Goal: Task Accomplishment & Management: Complete application form

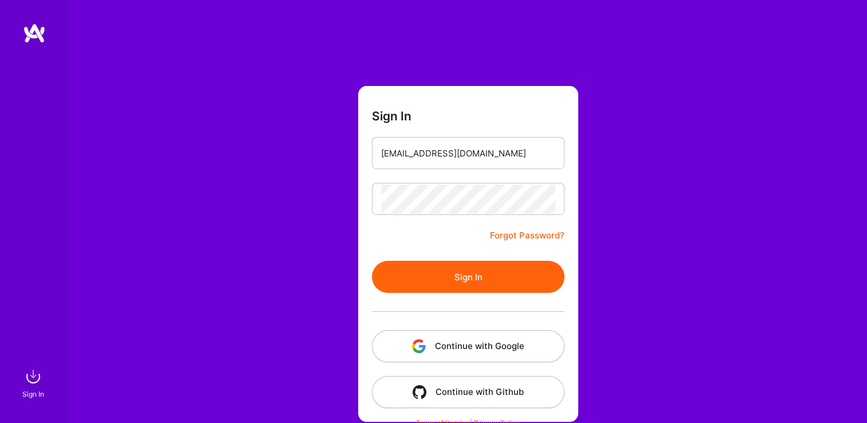
click at [502, 282] on button "Sign In" at bounding box center [468, 277] width 192 height 32
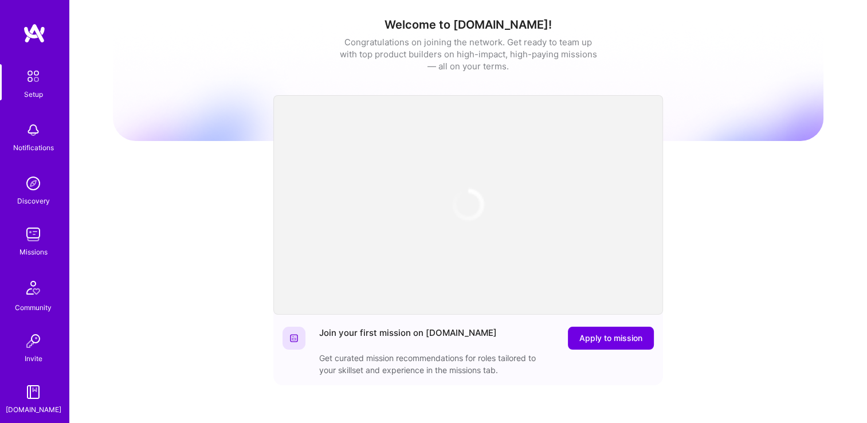
click at [38, 243] on img at bounding box center [33, 234] width 23 height 23
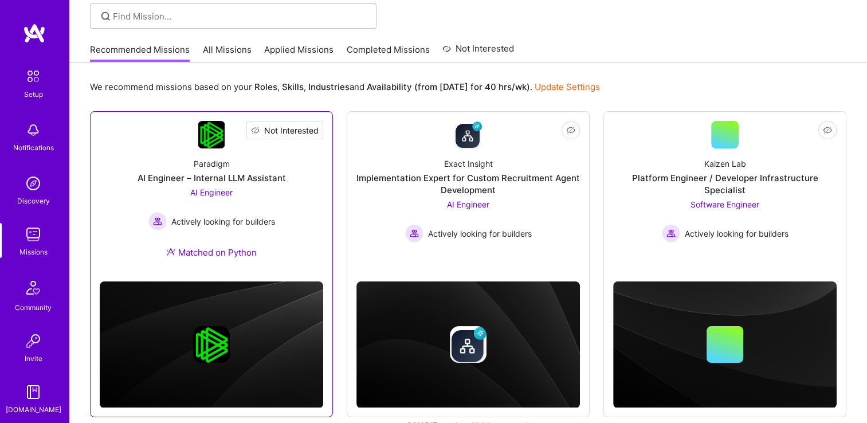
scroll to position [103, 0]
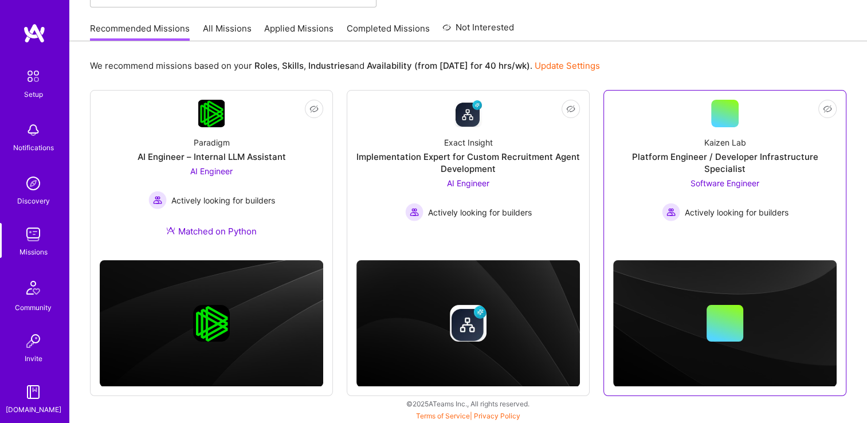
click at [729, 178] on span "Software Engineer" at bounding box center [724, 183] width 69 height 10
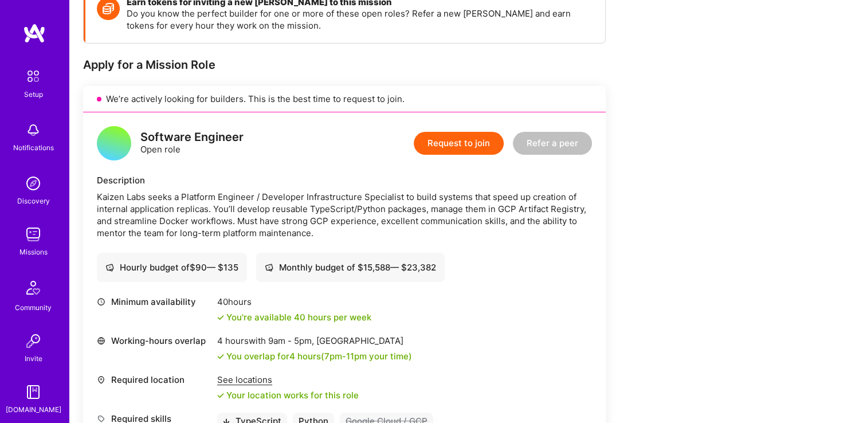
scroll to position [115, 0]
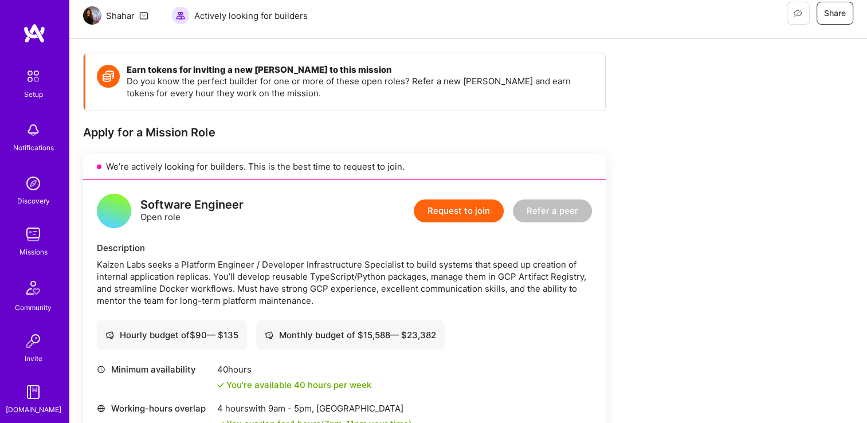
click at [447, 215] on button "Request to join" at bounding box center [459, 210] width 90 height 23
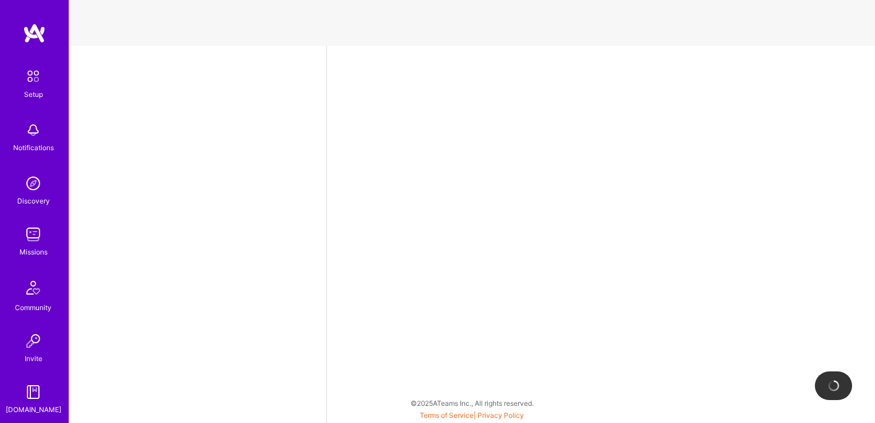
select select "US"
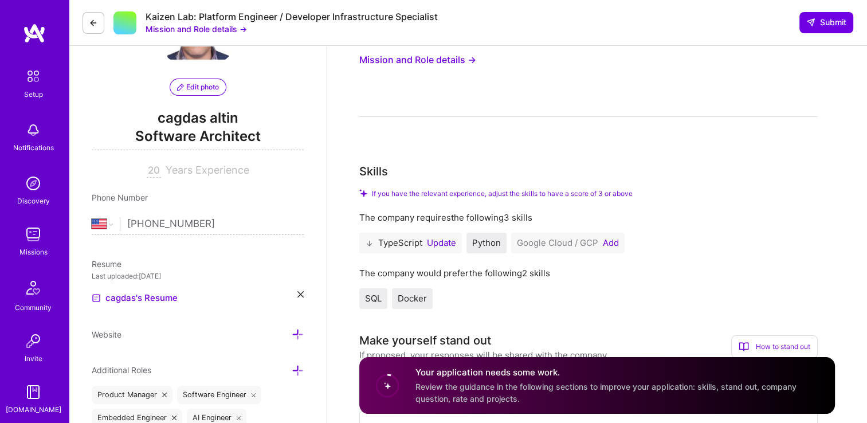
scroll to position [115, 0]
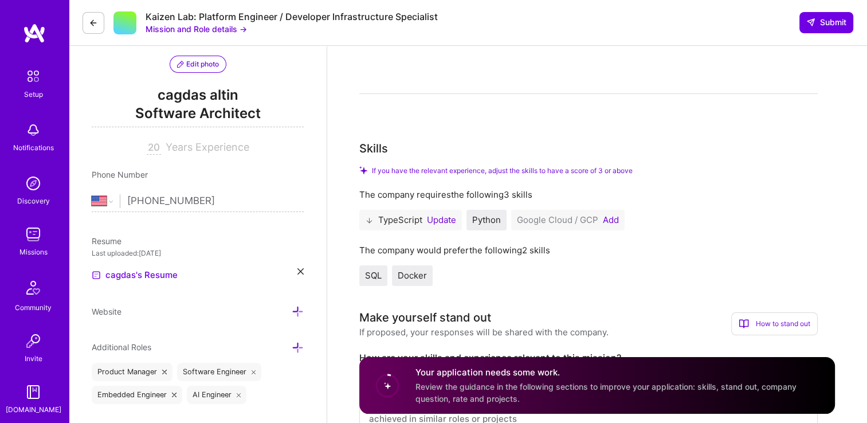
click at [443, 221] on button "Update" at bounding box center [441, 219] width 29 height 9
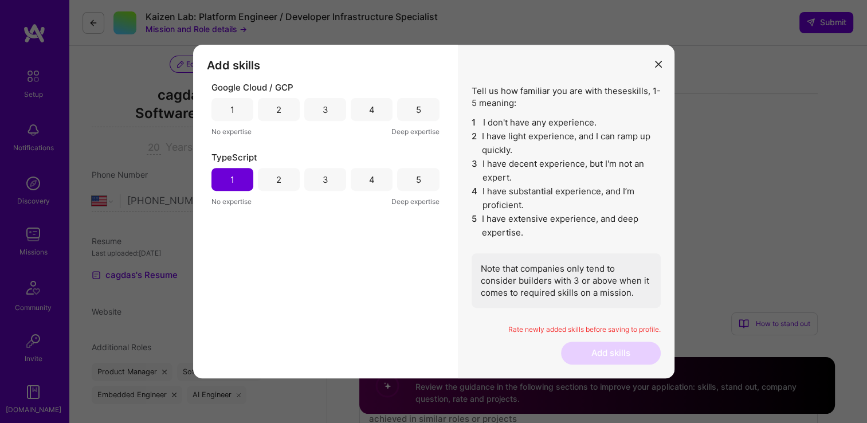
click at [276, 180] on div "2" at bounding box center [278, 180] width 5 height 12
click at [281, 184] on div "2" at bounding box center [279, 179] width 42 height 23
click at [223, 108] on div "1" at bounding box center [232, 109] width 42 height 23
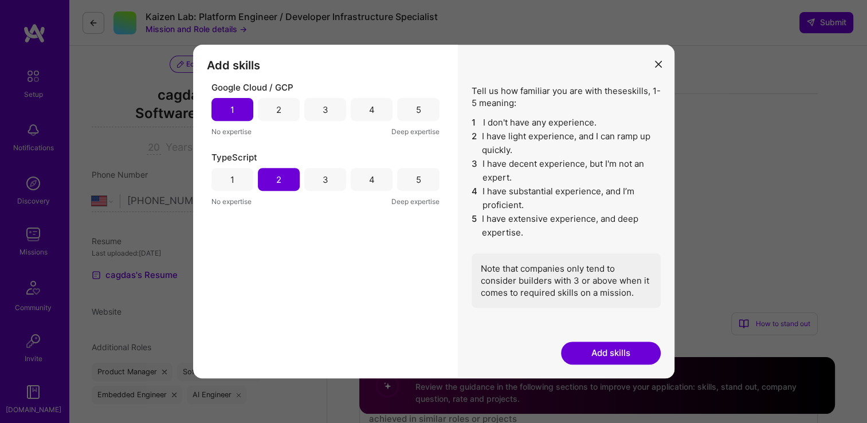
click at [607, 357] on button "Add skills" at bounding box center [611, 352] width 100 height 23
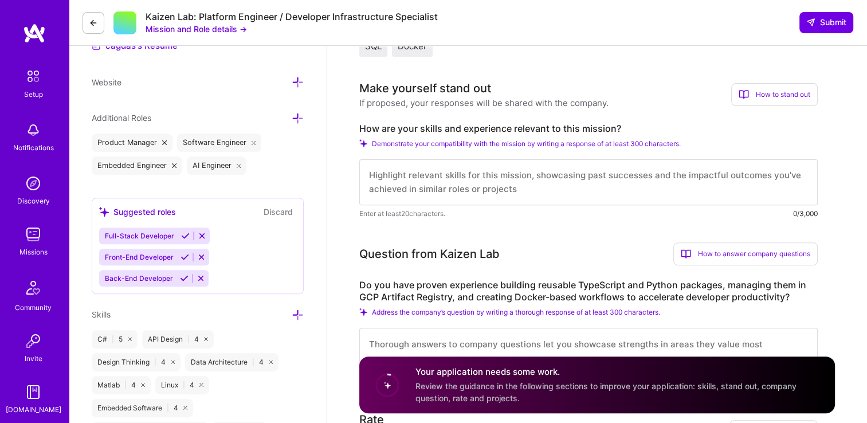
scroll to position [0, 0]
drag, startPoint x: 517, startPoint y: 190, endPoint x: 373, endPoint y: 171, distance: 145.0
click at [372, 171] on textarea at bounding box center [588, 182] width 458 height 46
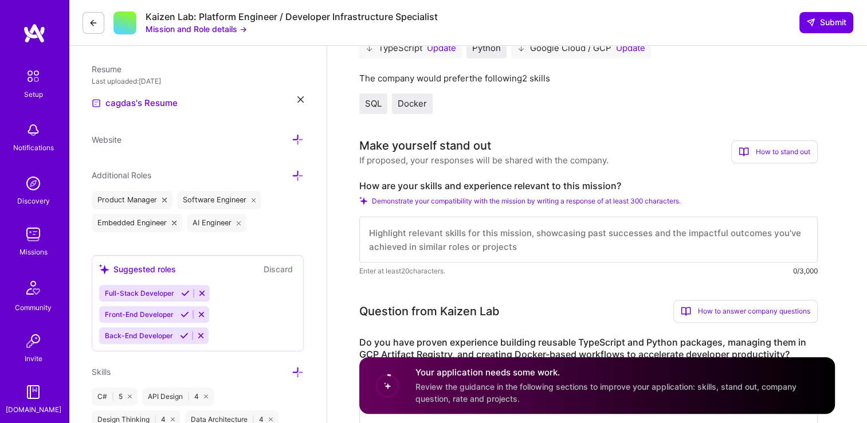
click at [407, 232] on textarea at bounding box center [588, 239] width 458 height 46
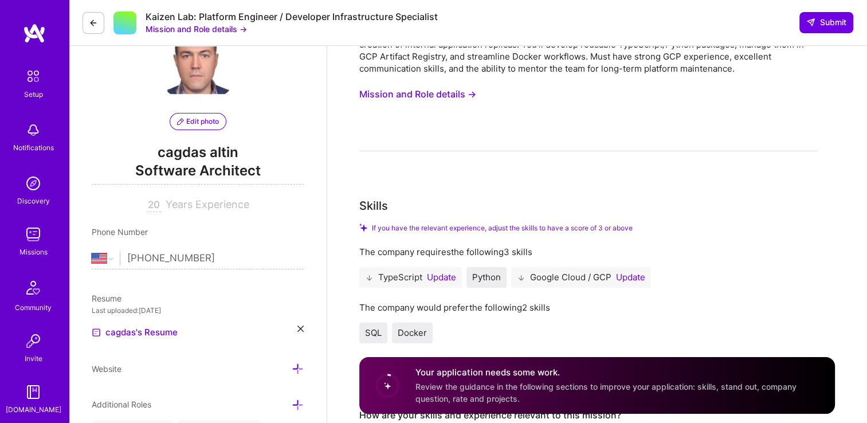
scroll to position [0, 0]
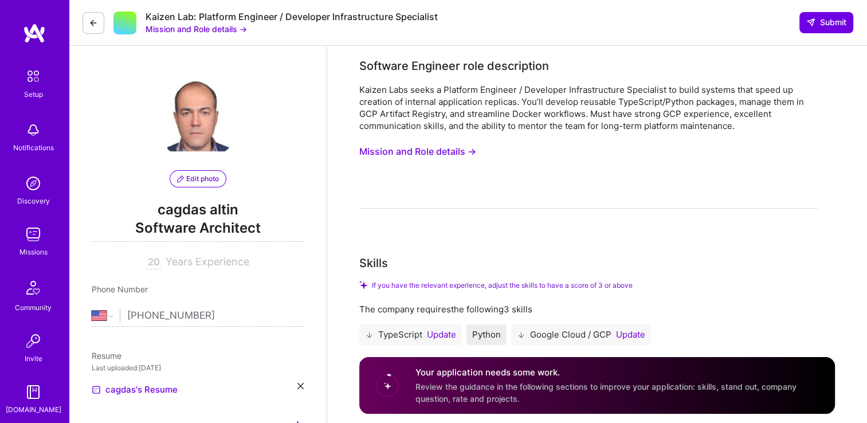
click at [462, 154] on button "Mission and Role details →" at bounding box center [417, 151] width 117 height 21
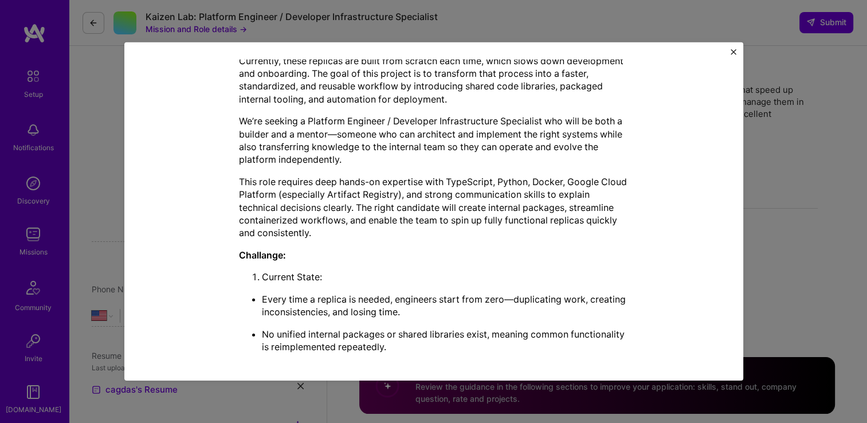
scroll to position [401, 0]
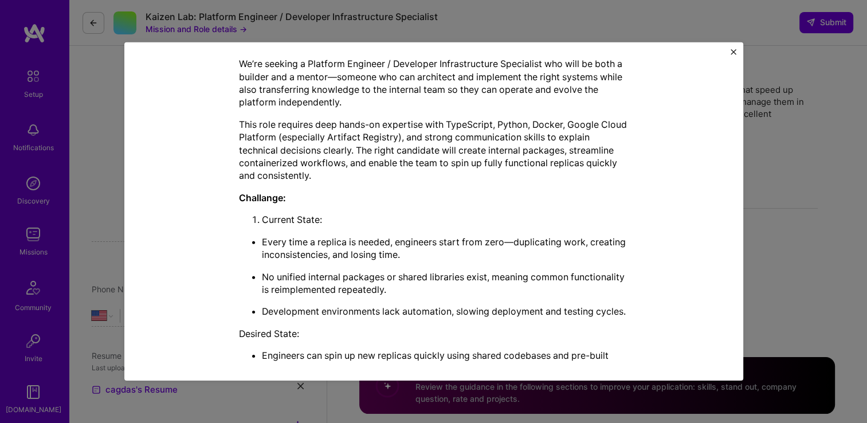
click at [733, 53] on img "Close" at bounding box center [733, 52] width 6 height 6
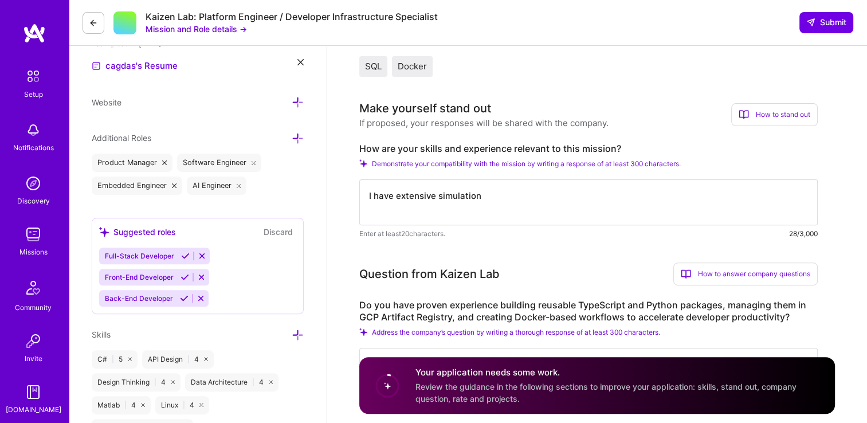
scroll to position [344, 0]
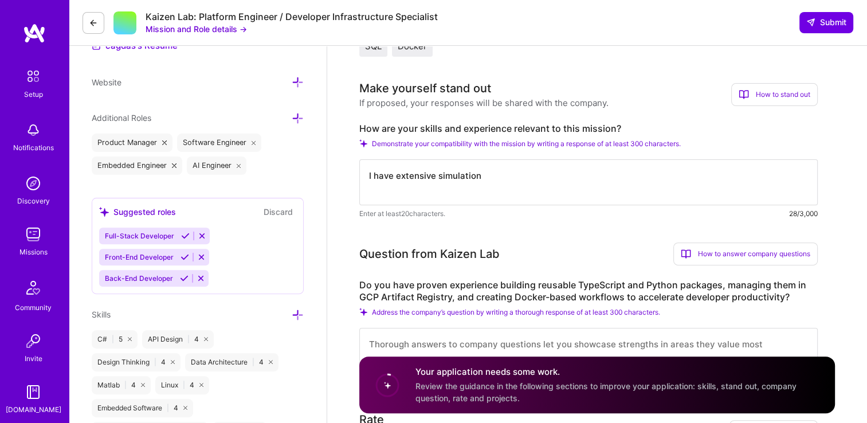
click at [487, 179] on textarea "I have extensive simulation" at bounding box center [588, 182] width 458 height 46
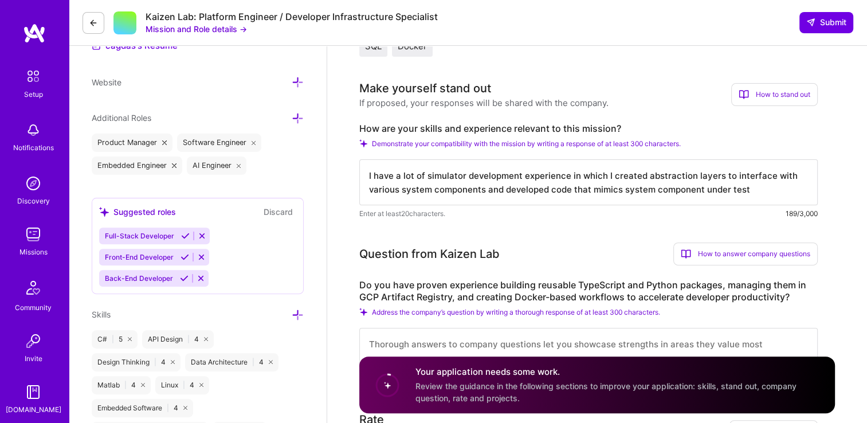
click at [696, 187] on textarea "I have a lot of simulator development experience in which I created abstraction…" at bounding box center [588, 182] width 458 height 46
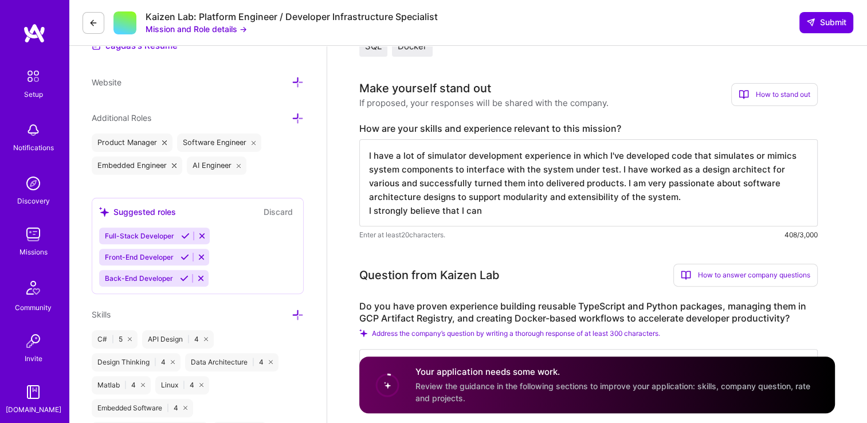
click at [497, 210] on textarea "I have a lot of simulator development experience in which I've developed code t…" at bounding box center [588, 182] width 458 height 87
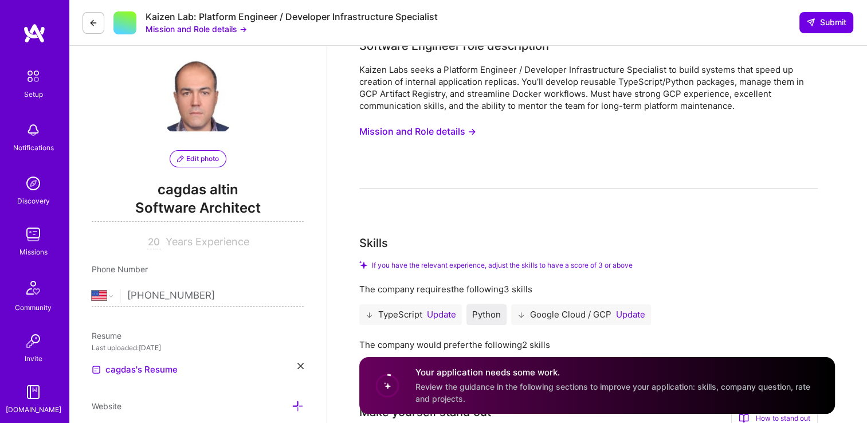
scroll to position [0, 0]
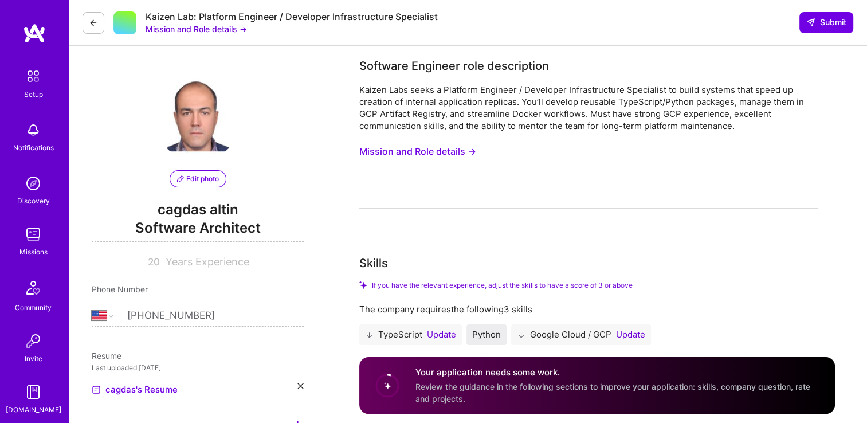
click at [449, 156] on button "Mission and Role details →" at bounding box center [417, 151] width 117 height 21
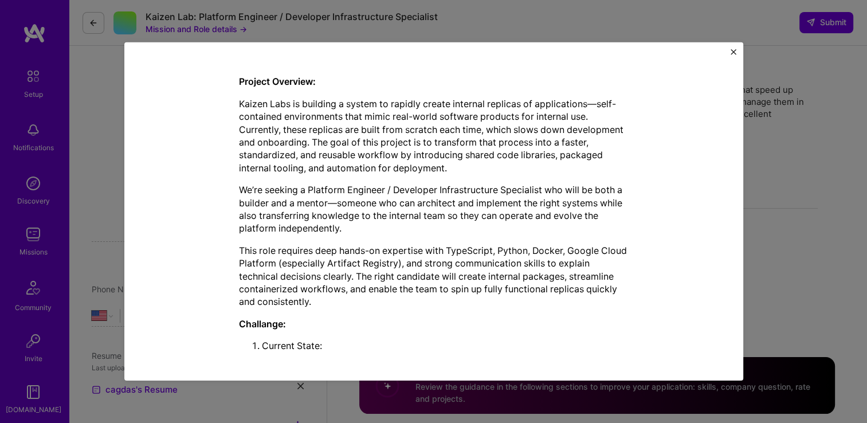
scroll to position [286, 0]
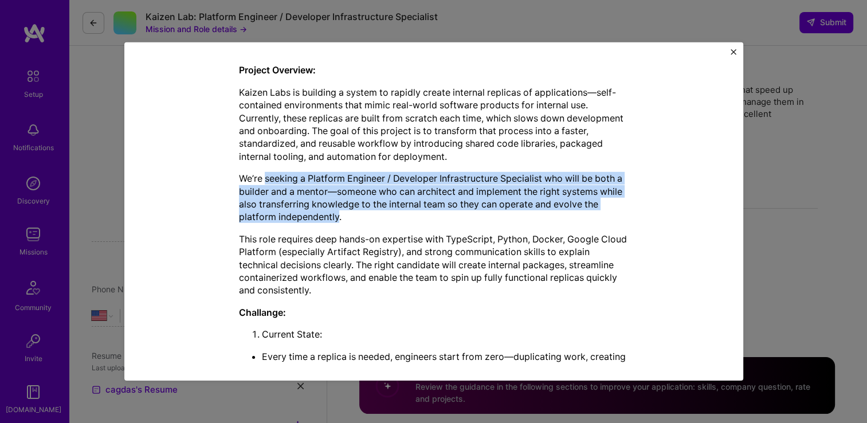
drag, startPoint x: 262, startPoint y: 180, endPoint x: 334, endPoint y: 220, distance: 83.1
click at [334, 220] on p "We’re seeking a Platform Engineer / Developer Infrastructure Specialist who wil…" at bounding box center [433, 198] width 389 height 52
copy p "seeking a Platform Engineer / Developer Infrastructure Specialist who will be b…"
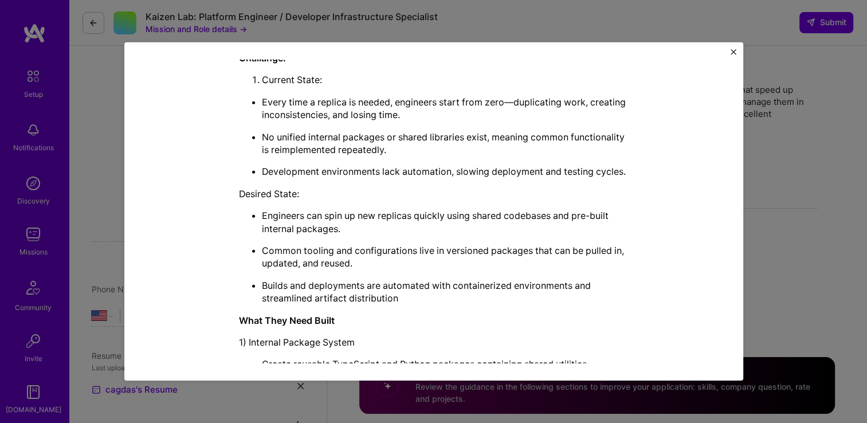
scroll to position [515, 0]
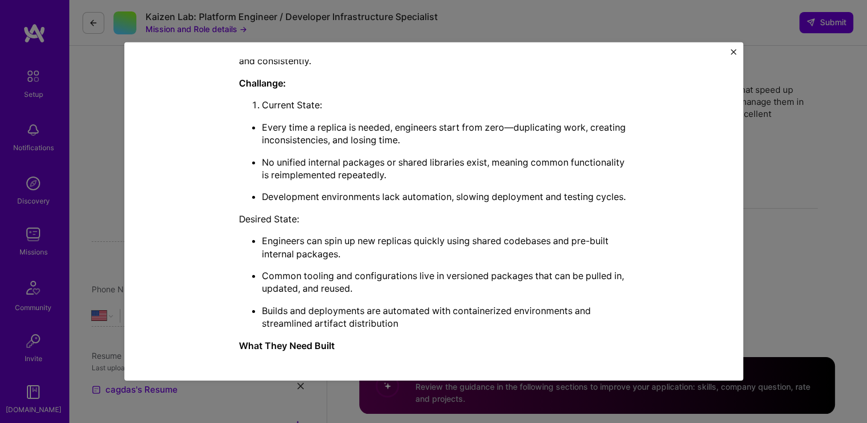
click at [733, 53] on img "Close" at bounding box center [733, 52] width 6 height 6
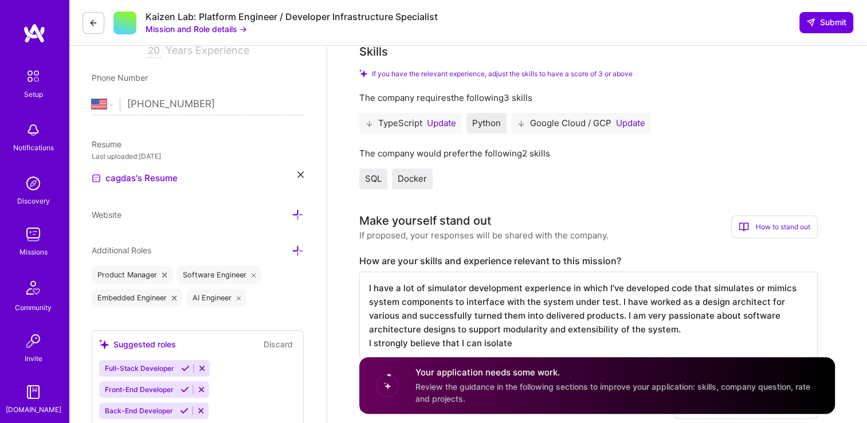
scroll to position [286, 0]
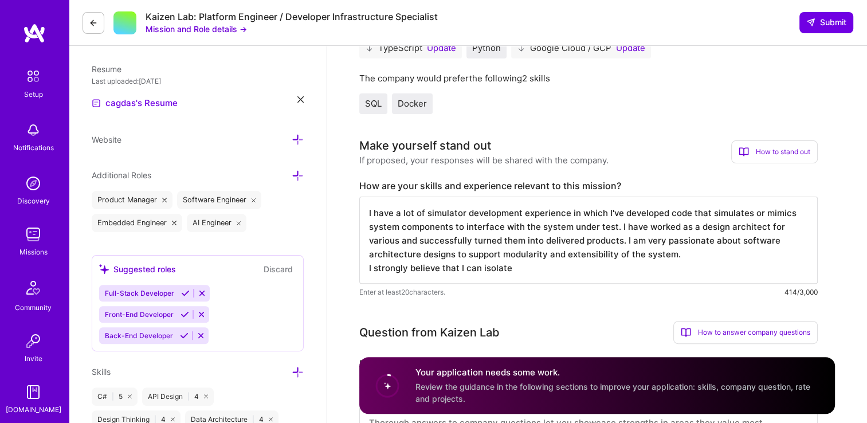
click at [686, 253] on textarea "I have a lot of simulator development experience in which I've developed code t…" at bounding box center [588, 239] width 458 height 87
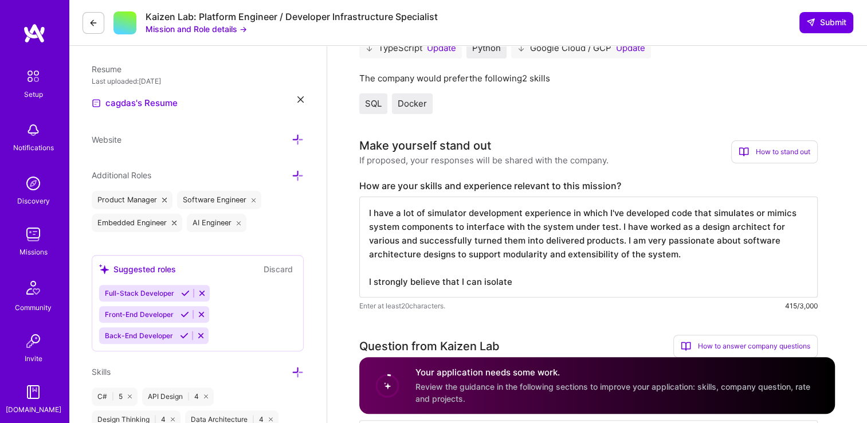
paste textarea "seeking a Platform Engineer / Developer Infrastructure Specialist who will be b…"
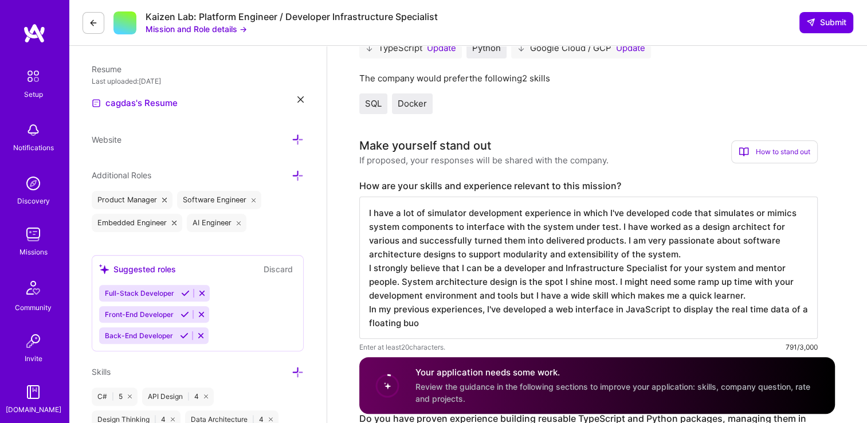
type textarea "I have a lot of simulator development experience in which I've developed code t…"
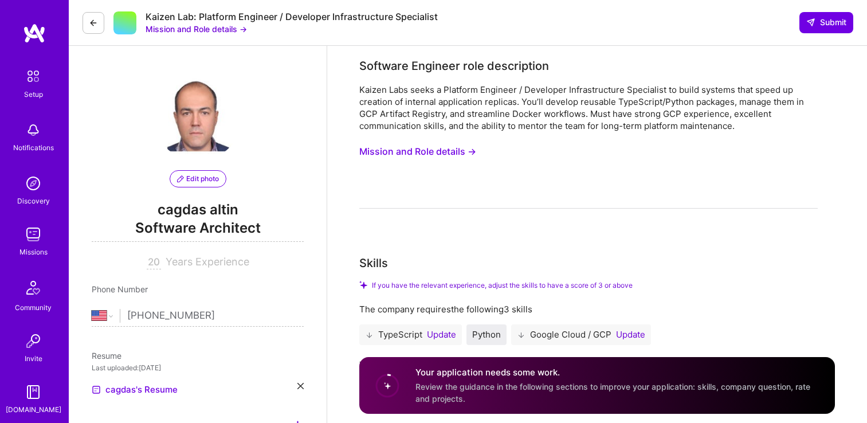
select select "US"
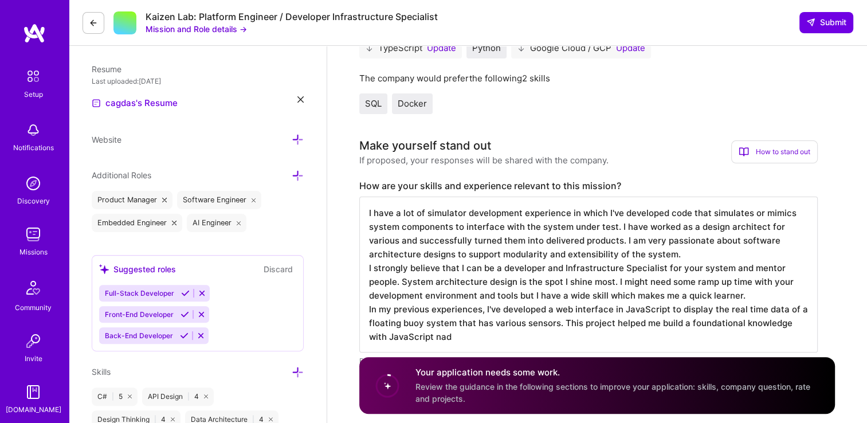
type textarea "I have a lot of simulator development experience in which I've developed code t…"
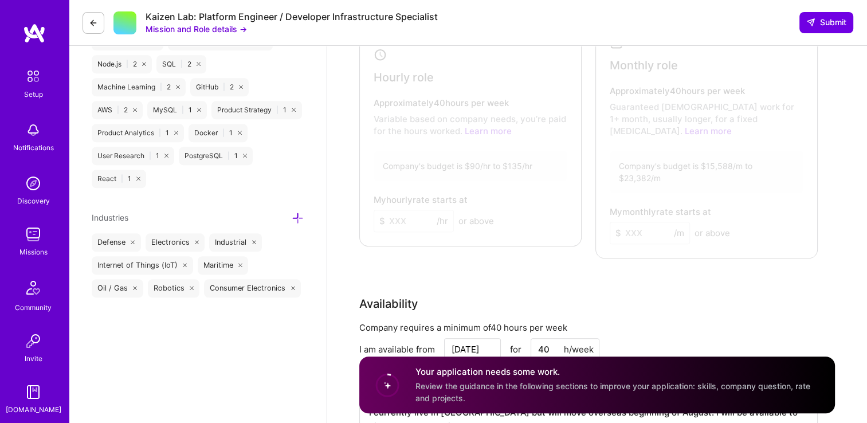
scroll to position [1031, 0]
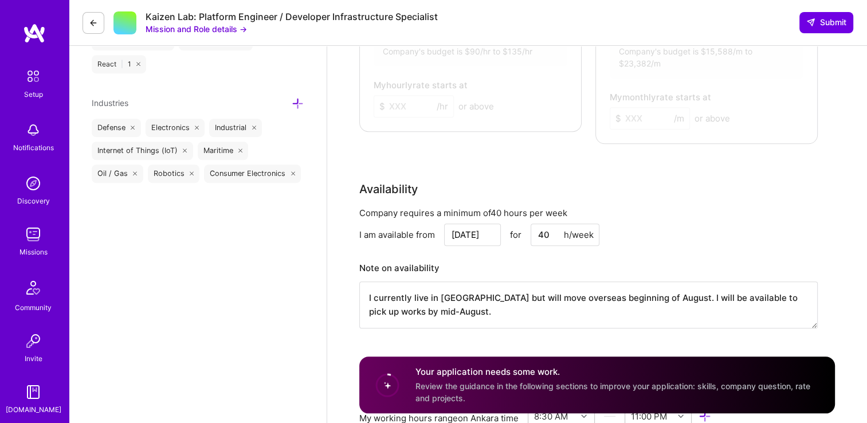
drag, startPoint x: 443, startPoint y: 303, endPoint x: 392, endPoint y: 282, distance: 55.0
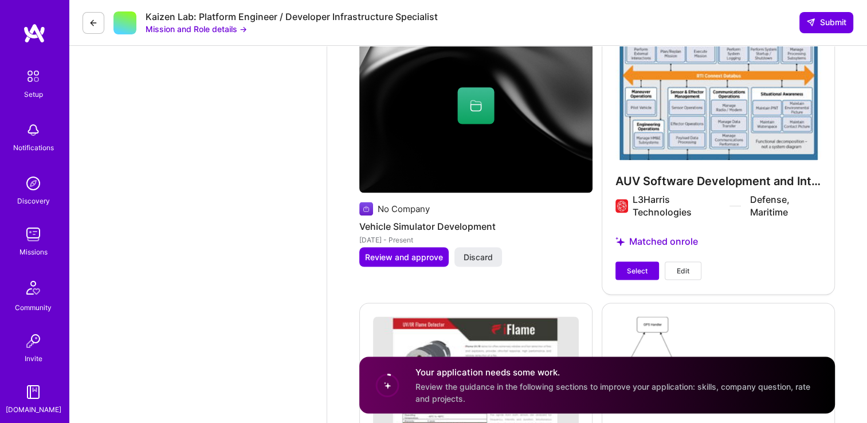
scroll to position [1947, 0]
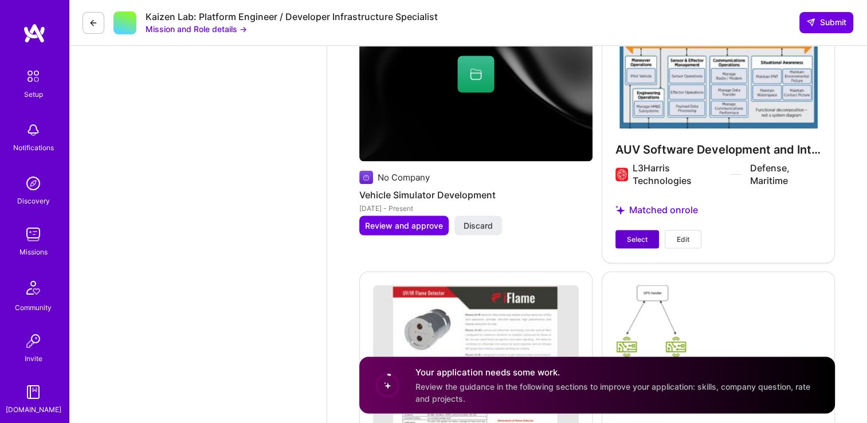
click at [648, 230] on button "Select" at bounding box center [637, 239] width 44 height 18
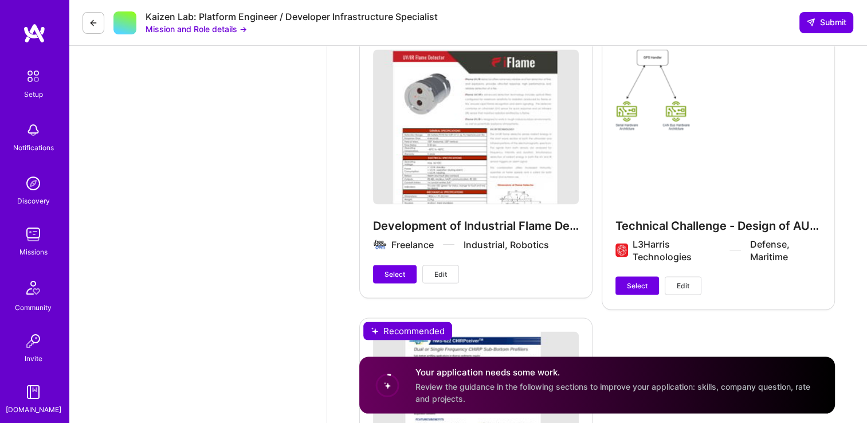
scroll to position [2176, 0]
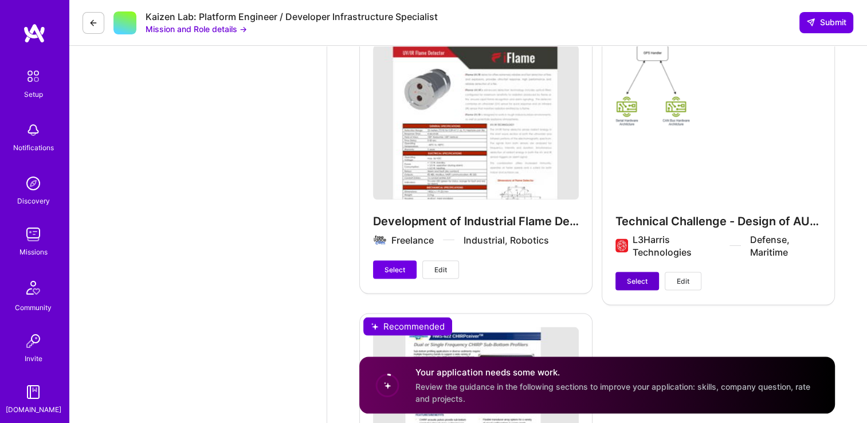
click at [644, 276] on span "Select" at bounding box center [637, 281] width 21 height 10
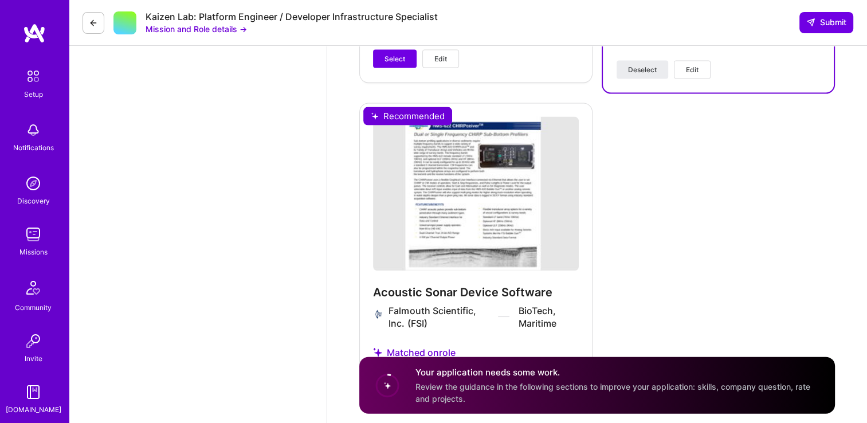
scroll to position [2446, 0]
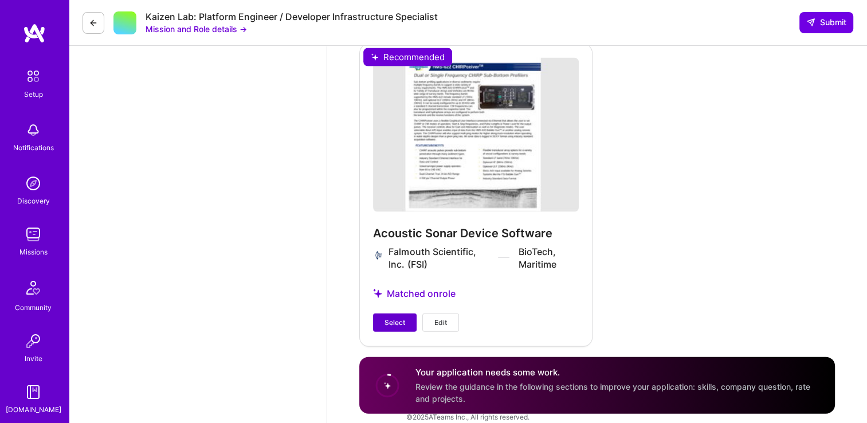
click at [395, 317] on span "Select" at bounding box center [394, 322] width 21 height 10
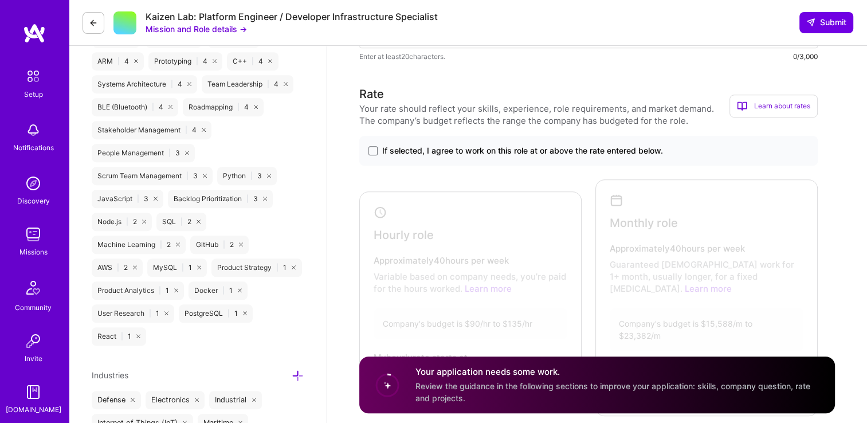
scroll to position [739, 0]
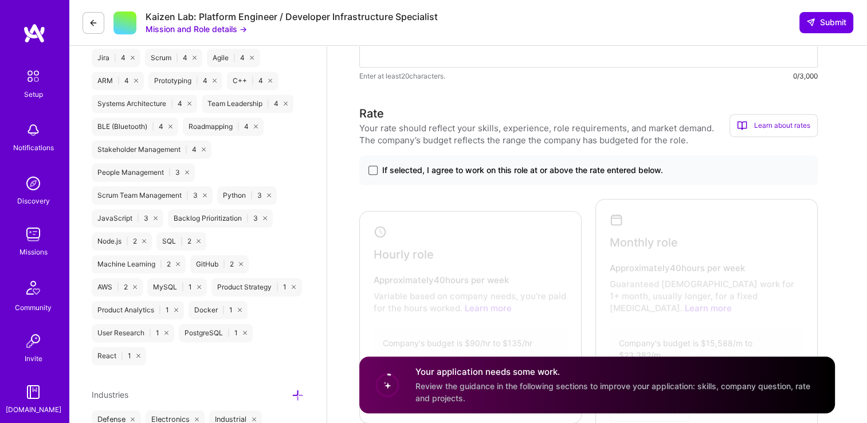
click at [375, 171] on span at bounding box center [372, 170] width 9 height 9
click at [0, 0] on input "If selected, I agree to work on this role at or above the rate entered below." at bounding box center [0, 0] width 0 height 0
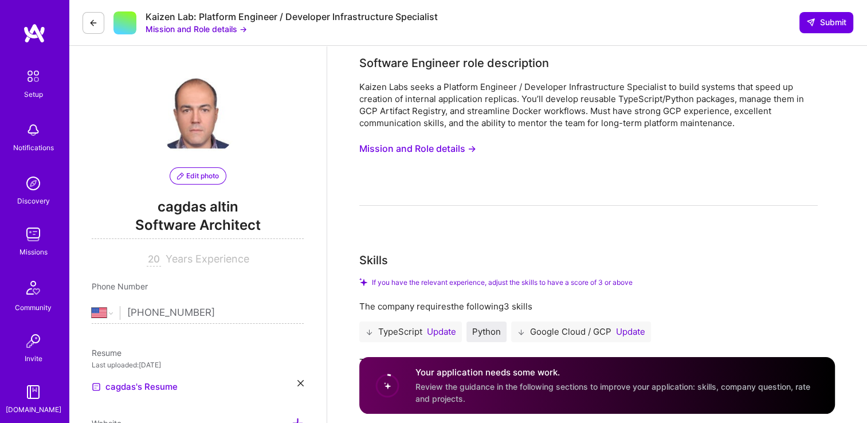
scroll to position [0, 0]
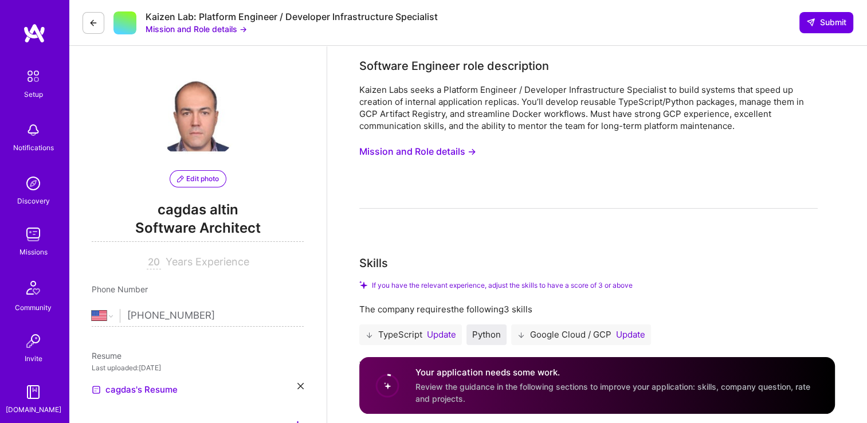
click at [458, 158] on button "Mission and Role details →" at bounding box center [417, 151] width 117 height 21
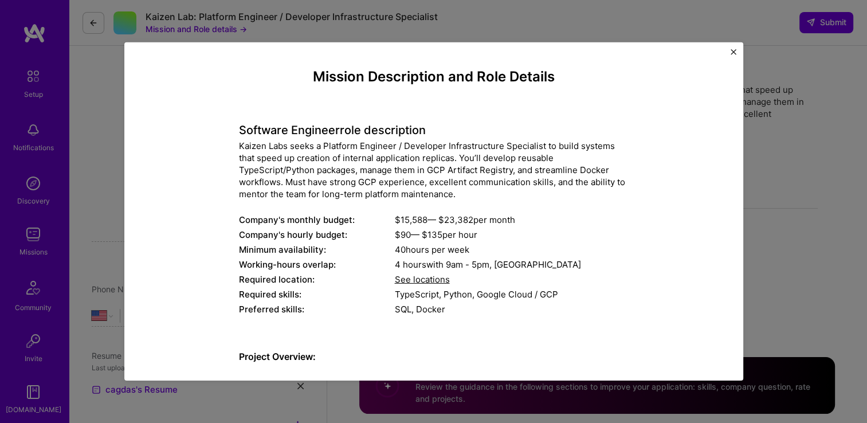
click at [732, 52] on img "Close" at bounding box center [733, 52] width 6 height 6
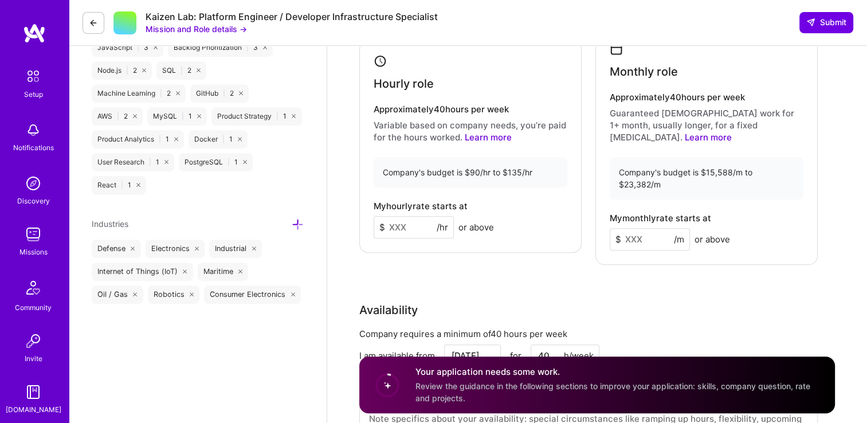
scroll to position [916, 0]
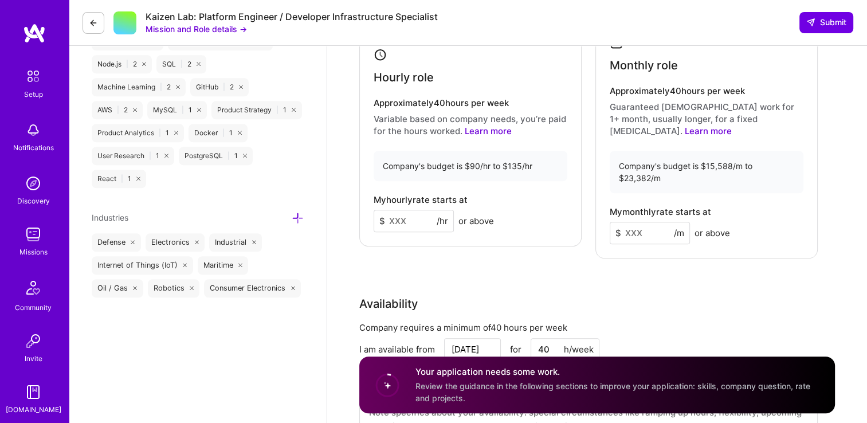
click at [419, 213] on input at bounding box center [413, 221] width 80 height 22
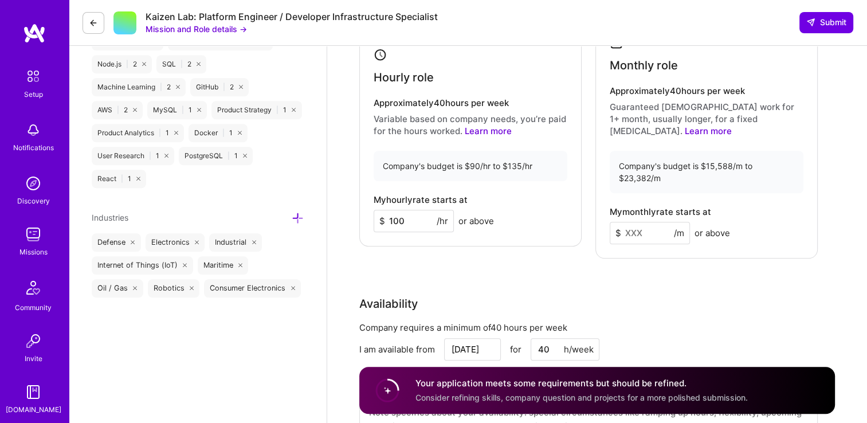
drag, startPoint x: 406, startPoint y: 216, endPoint x: 390, endPoint y: 216, distance: 16.0
click at [390, 216] on input "100" at bounding box center [413, 221] width 80 height 22
type input "90"
click at [509, 195] on div "My hourly rate starts at $ 90 /hr or above" at bounding box center [470, 213] width 194 height 37
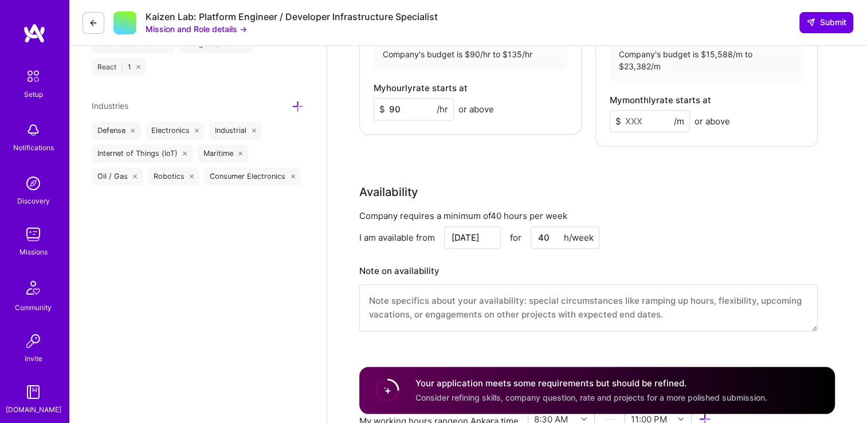
scroll to position [1031, 0]
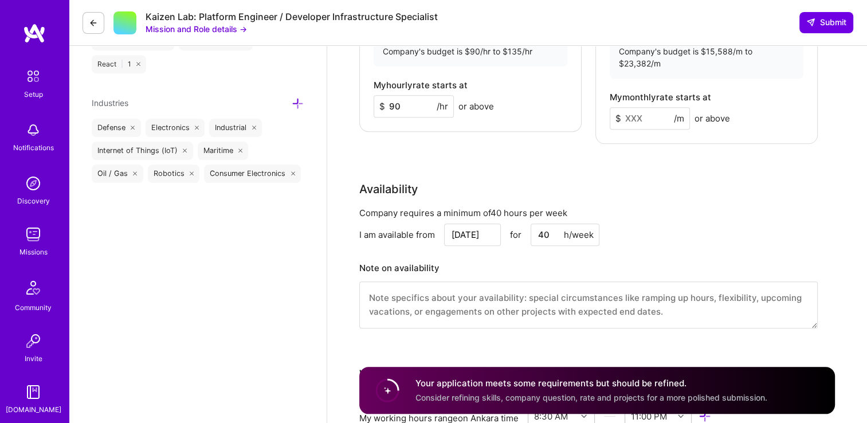
click at [541, 166] on div "Rate Your rate should reflect your skills, experience, role requirements, and m…" at bounding box center [596, 77] width 475 height 529
drag, startPoint x: 479, startPoint y: 222, endPoint x: 529, endPoint y: 226, distance: 49.5
click at [480, 223] on input "[DATE]" at bounding box center [472, 234] width 57 height 22
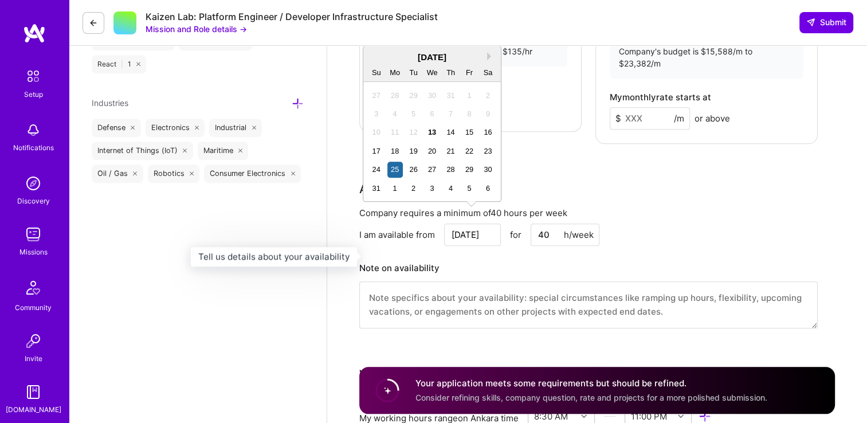
type input "Aug 25"
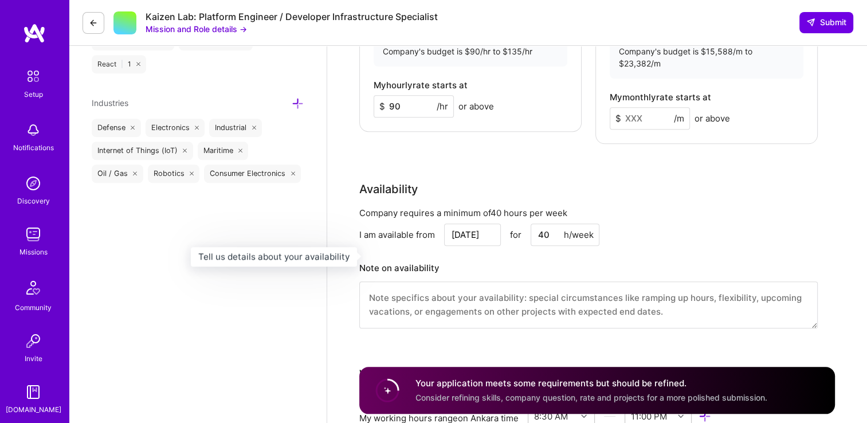
click at [513, 259] on h3 "Note on availability" at bounding box center [588, 267] width 458 height 17
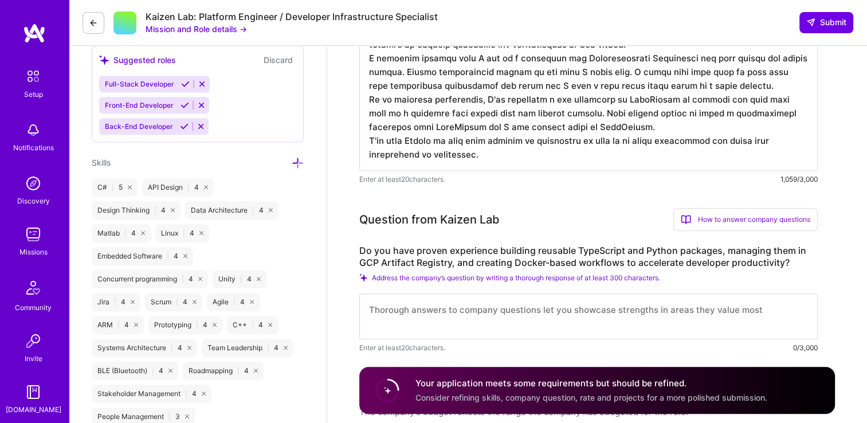
scroll to position [515, 0]
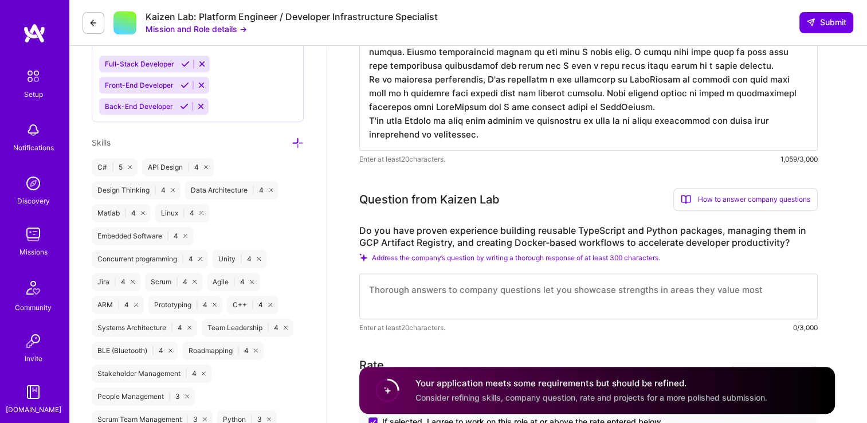
drag, startPoint x: 369, startPoint y: 81, endPoint x: 505, endPoint y: 136, distance: 146.5
click at [505, 136] on textarea at bounding box center [588, 58] width 458 height 183
type textarea "I have a lot of simulator development experience in which I've developed code t…"
click at [395, 290] on textarea at bounding box center [588, 296] width 458 height 46
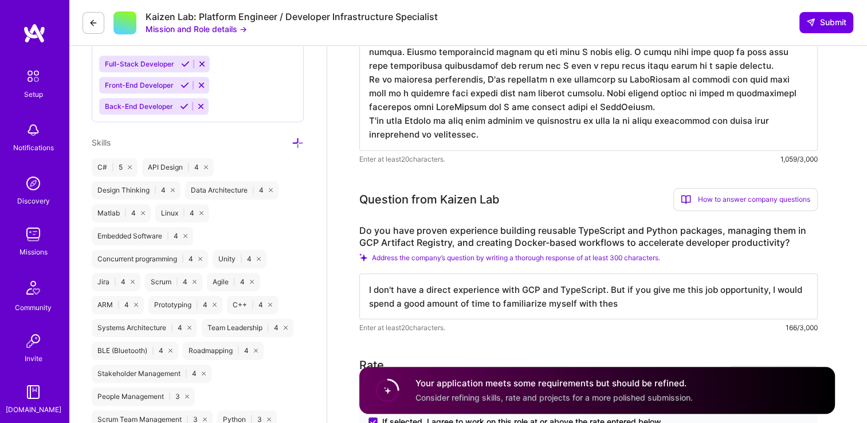
click at [620, 304] on textarea "I don't have a direct experience with GCP and TypeScript. But if you give me th…" at bounding box center [588, 296] width 458 height 46
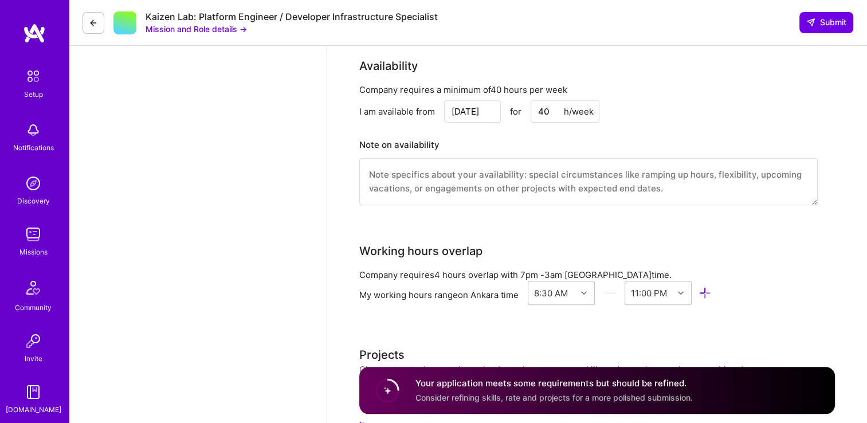
scroll to position [1203, 0]
type textarea "I don't have a direct experience with GCP and TypeScript. But if you give me th…"
click at [383, 159] on textarea at bounding box center [588, 181] width 458 height 47
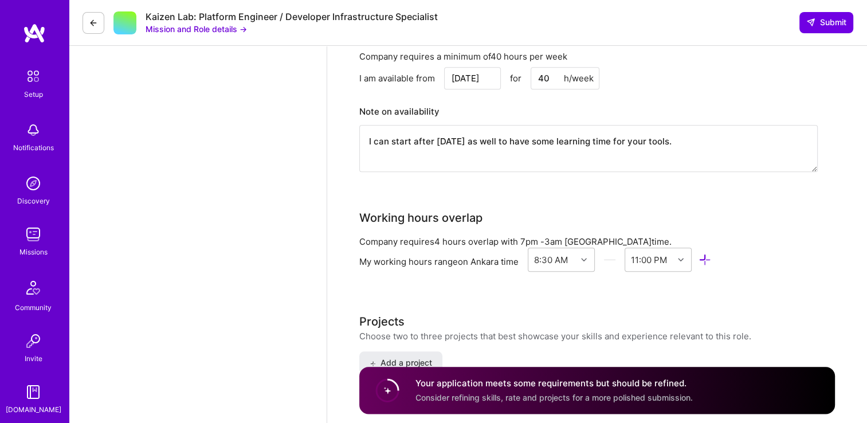
scroll to position [1064, 0]
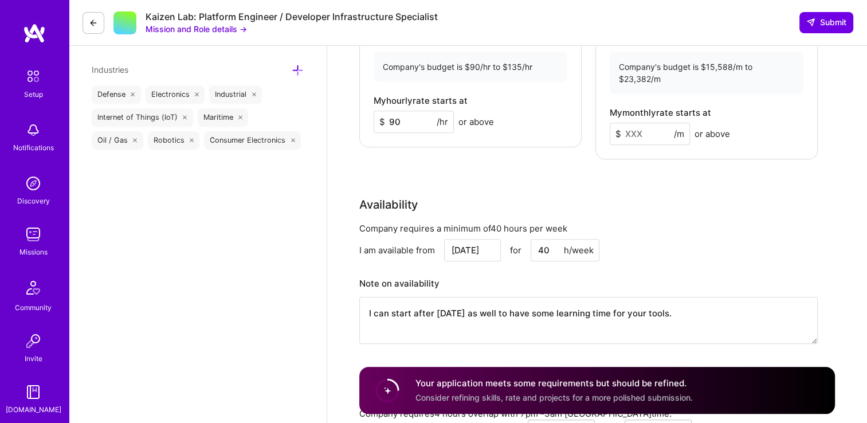
click at [389, 304] on textarea "I can start after labor day as well to have some learning time for your tools." at bounding box center [588, 320] width 458 height 47
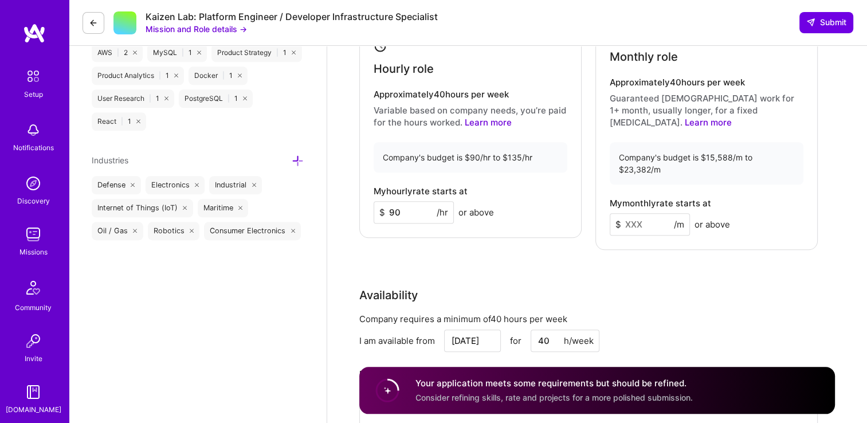
scroll to position [859, 0]
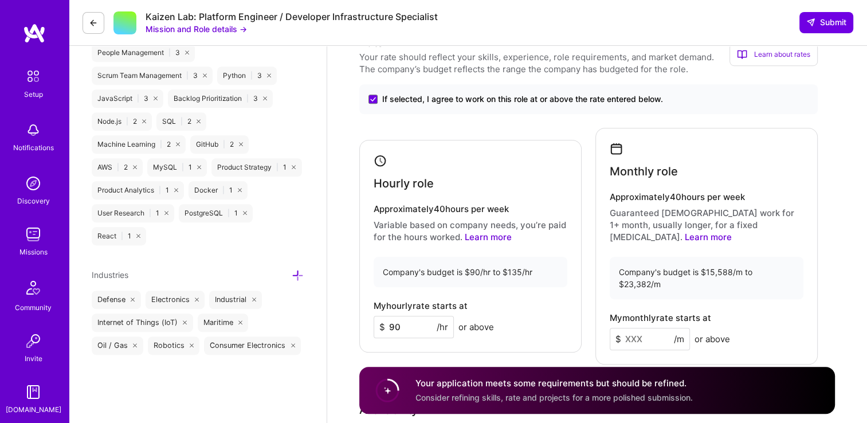
type textarea "I can also start after labor day as well to have some learning time for your de…"
click at [403, 324] on input "90" at bounding box center [413, 327] width 80 height 22
type input "100"
click at [484, 288] on div "Hourly role Approximately 40 hours per week Variable based on company needs, yo…" at bounding box center [470, 246] width 222 height 212
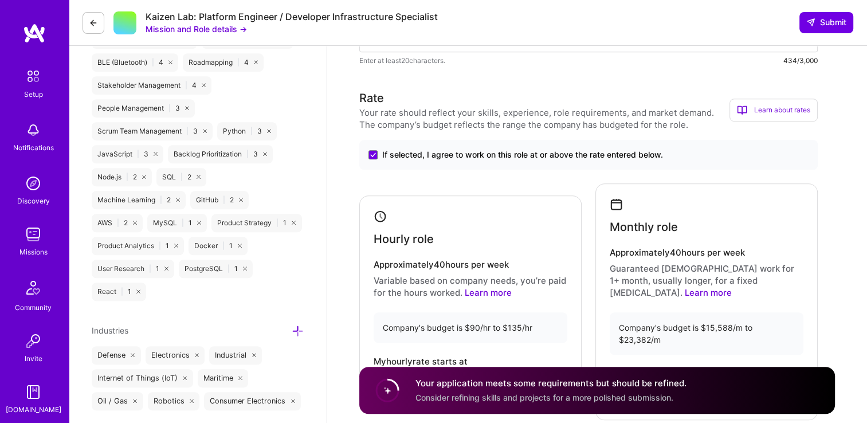
scroll to position [916, 0]
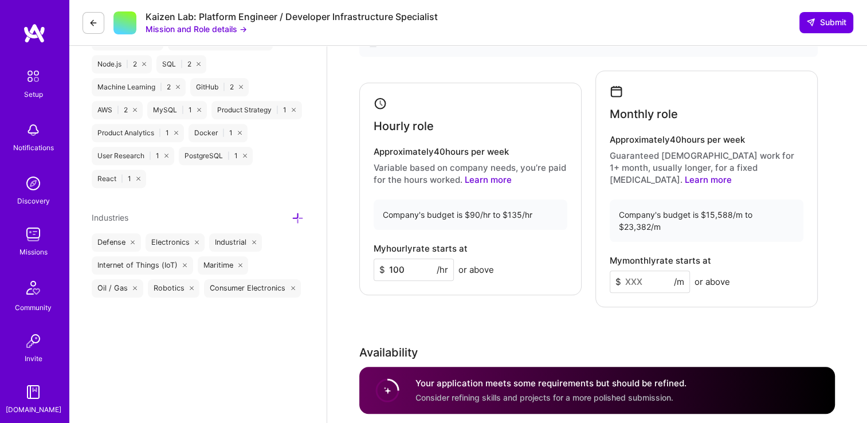
click at [648, 270] on input at bounding box center [649, 281] width 80 height 22
type input "16000"
click at [768, 239] on div "Monthly role Approximately 40 hours per week Guaranteed full-time work for 1+ m…" at bounding box center [706, 188] width 222 height 237
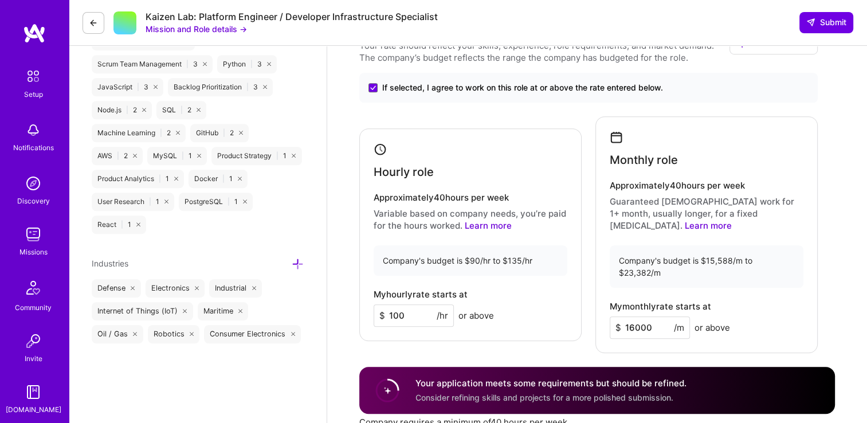
scroll to position [859, 0]
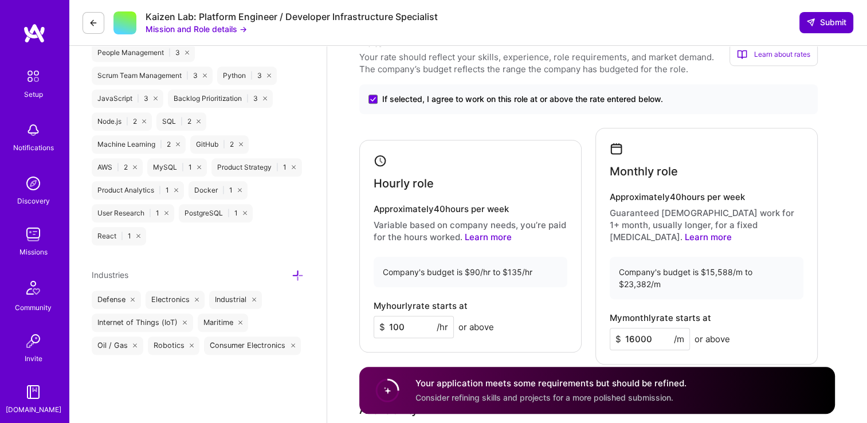
click at [830, 23] on span "Submit" at bounding box center [826, 22] width 40 height 11
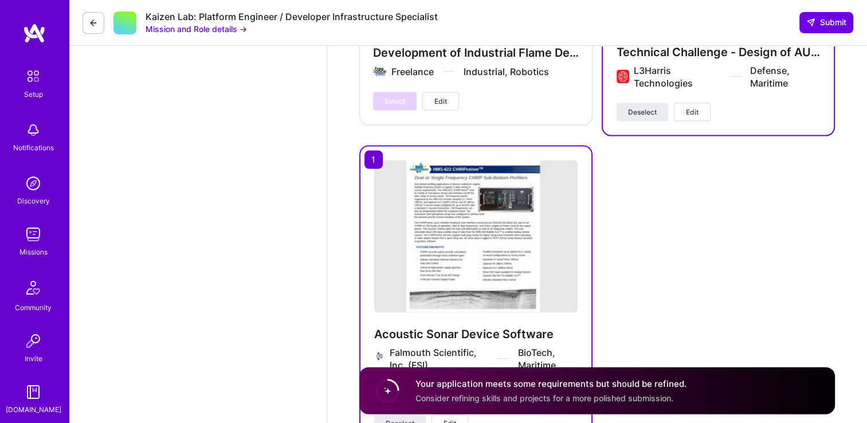
scroll to position [2496, 0]
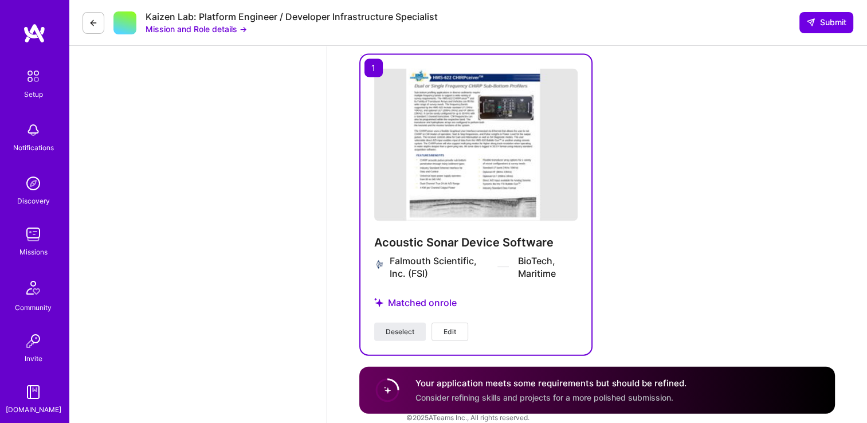
click at [588, 384] on h4 "Your application meets some requirements but should be refined." at bounding box center [550, 383] width 271 height 12
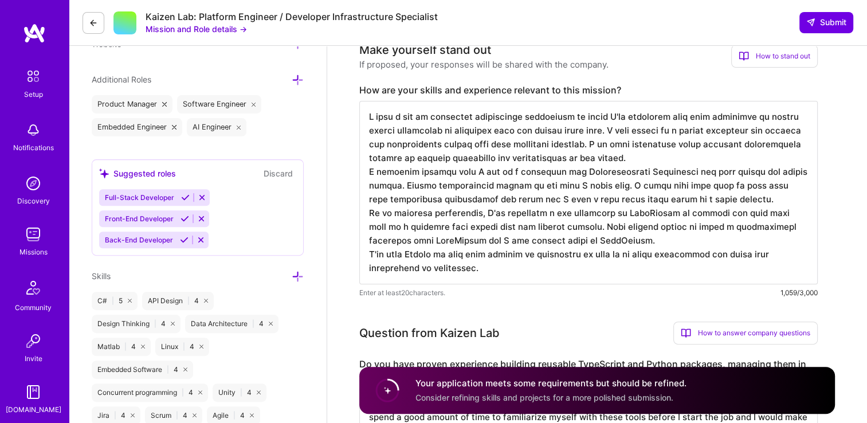
scroll to position [320, 0]
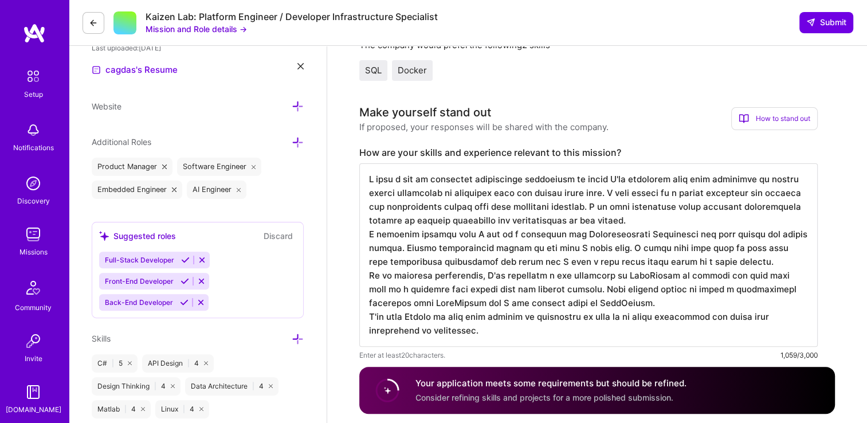
click at [549, 395] on span "Consider refining skills and projects for a more polished submission." at bounding box center [544, 397] width 258 height 10
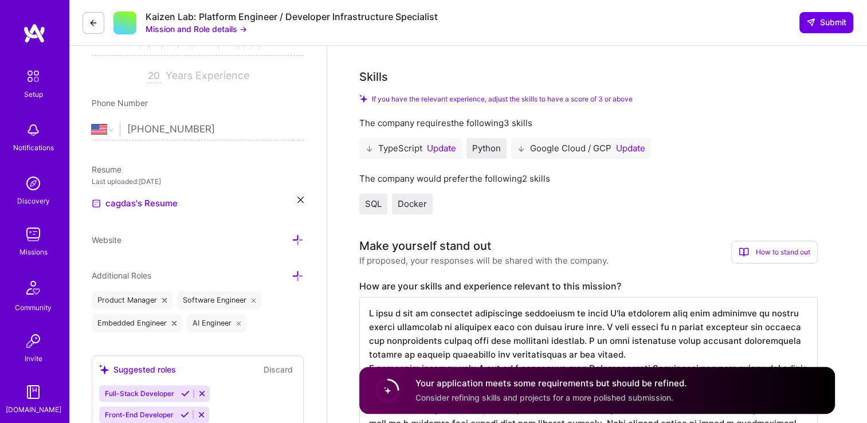
scroll to position [205, 0]
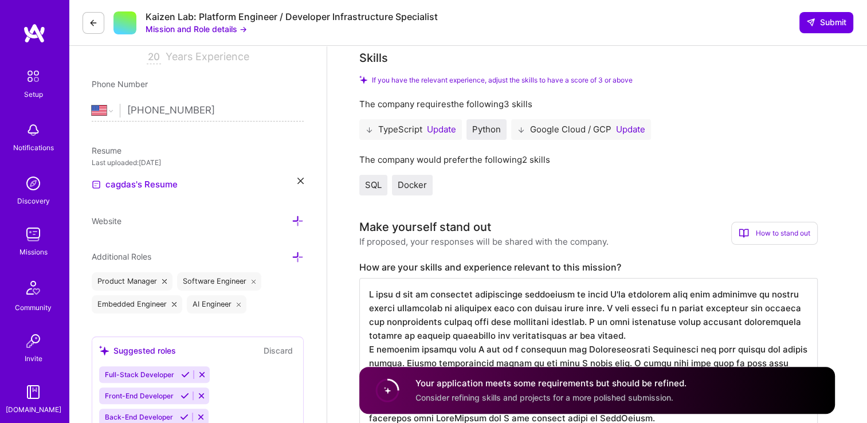
click at [451, 127] on button "Update" at bounding box center [441, 129] width 29 height 9
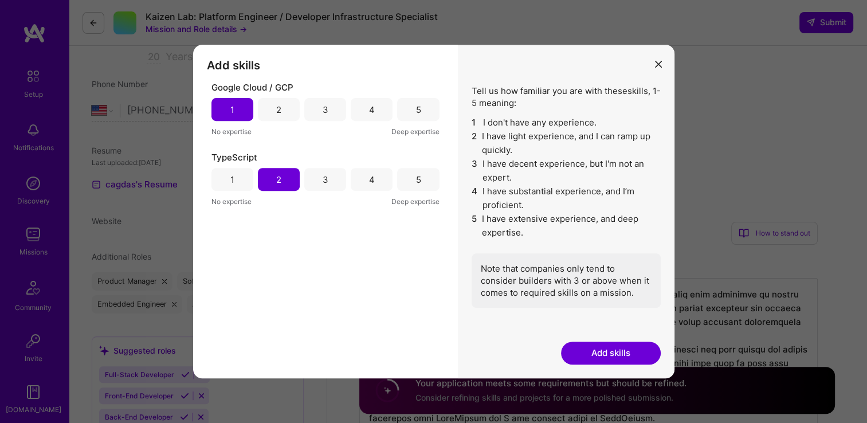
click at [318, 182] on div "3" at bounding box center [325, 179] width 42 height 23
click at [615, 356] on button "Add skills" at bounding box center [611, 352] width 100 height 23
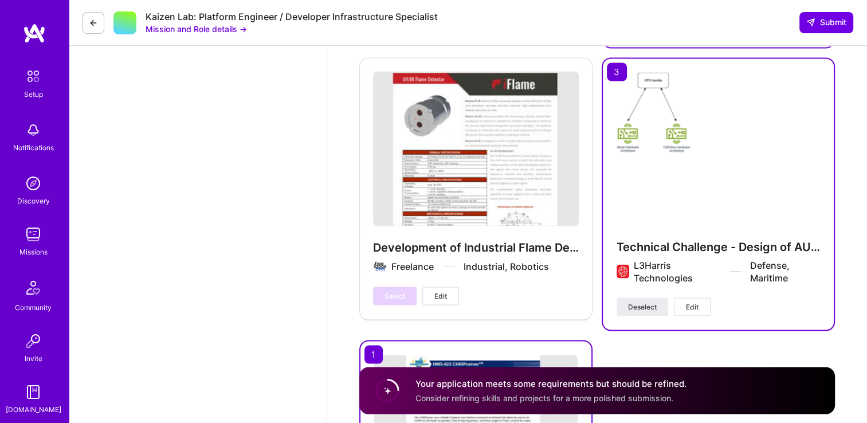
scroll to position [2496, 0]
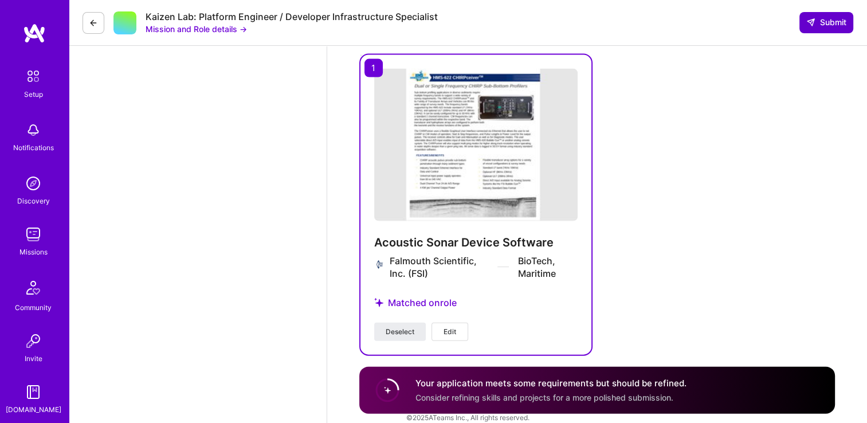
click at [814, 22] on span "Submit" at bounding box center [826, 22] width 40 height 11
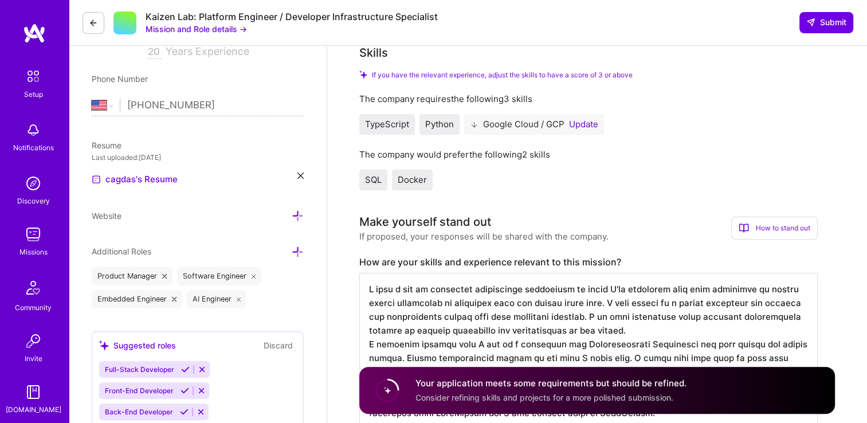
scroll to position [115, 0]
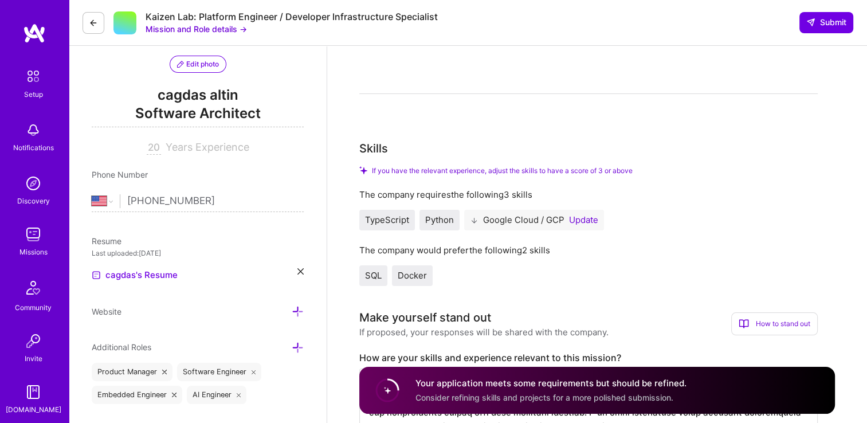
click at [593, 221] on button "Update" at bounding box center [583, 219] width 29 height 9
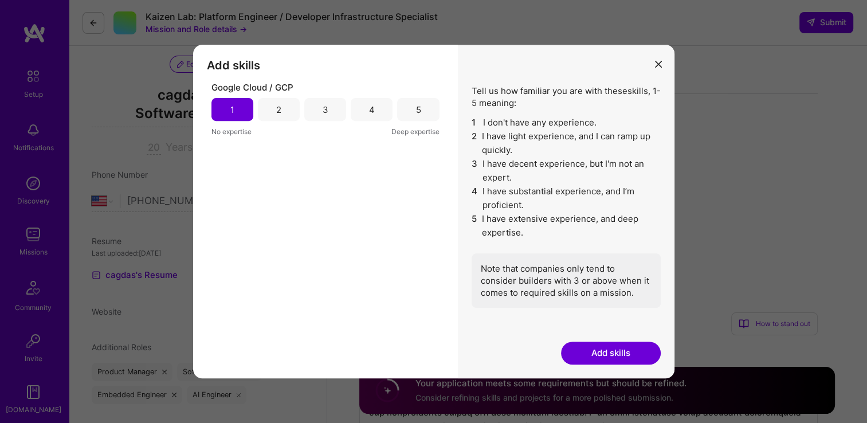
click at [330, 113] on div "3" at bounding box center [325, 109] width 42 height 23
click at [596, 354] on button "Add skills" at bounding box center [611, 352] width 100 height 23
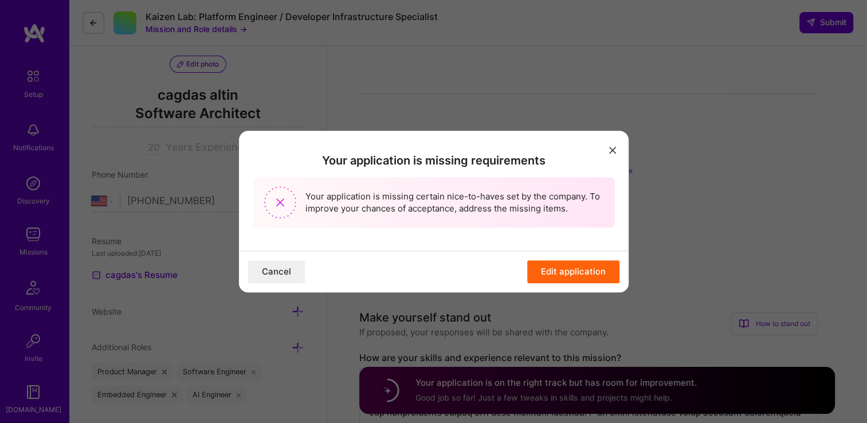
click at [593, 276] on button "Edit application" at bounding box center [573, 271] width 92 height 23
click at [612, 151] on icon "modal" at bounding box center [612, 150] width 7 height 7
click at [553, 272] on button "Edit application" at bounding box center [573, 271] width 92 height 23
click at [609, 149] on icon "modal" at bounding box center [612, 150] width 7 height 7
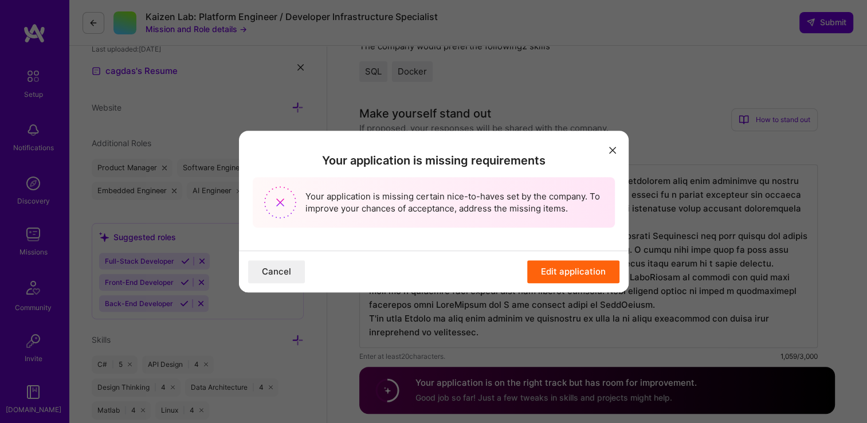
scroll to position [458, 0]
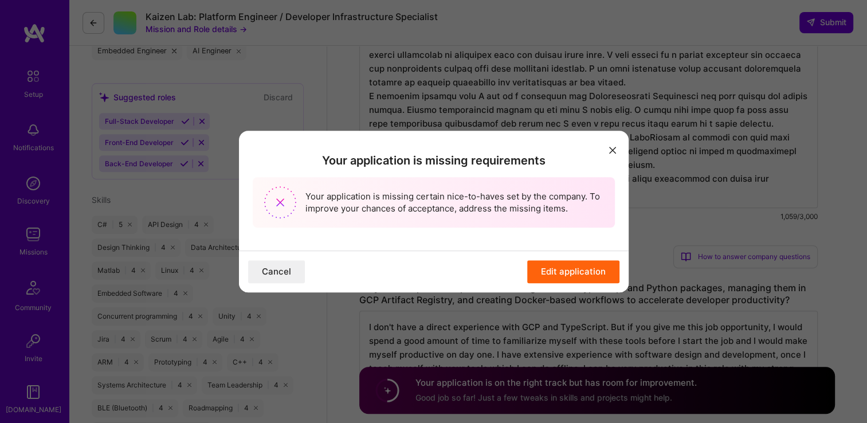
click at [570, 270] on button "Edit application" at bounding box center [573, 271] width 92 height 23
click at [566, 270] on button "Edit application" at bounding box center [573, 271] width 92 height 23
click at [609, 151] on icon "modal" at bounding box center [612, 150] width 7 height 7
click at [612, 151] on icon "modal" at bounding box center [612, 150] width 7 height 7
click at [550, 265] on button "Edit application" at bounding box center [573, 271] width 92 height 23
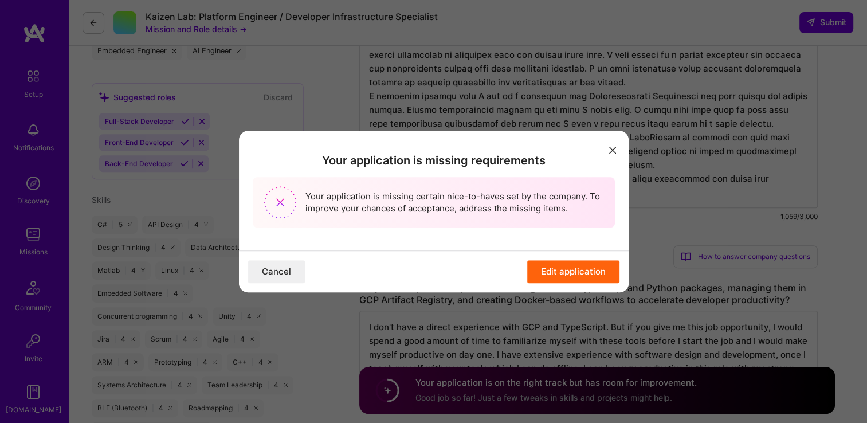
click at [550, 265] on button "Edit application" at bounding box center [573, 271] width 92 height 23
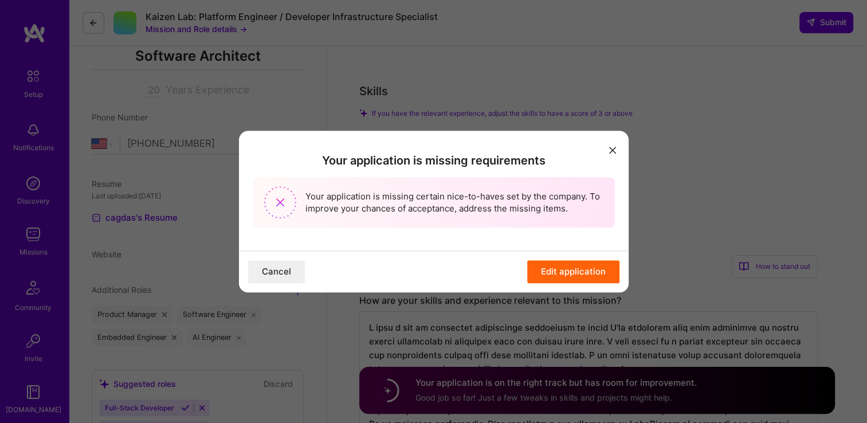
scroll to position [0, 0]
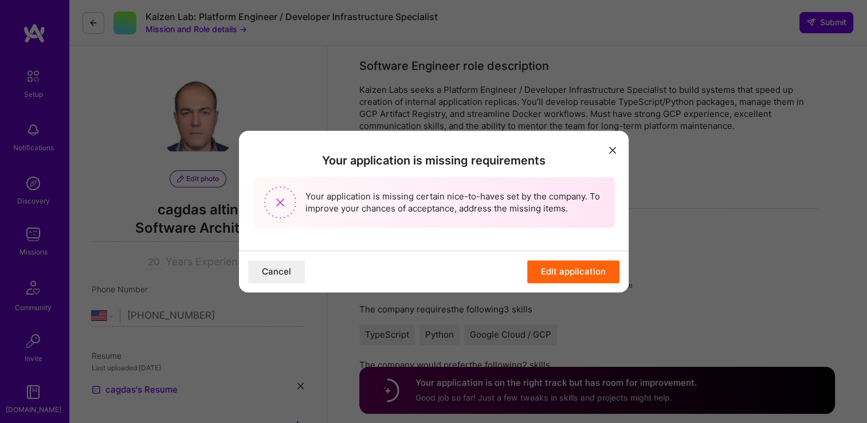
click at [612, 149] on icon "modal" at bounding box center [612, 150] width 7 height 7
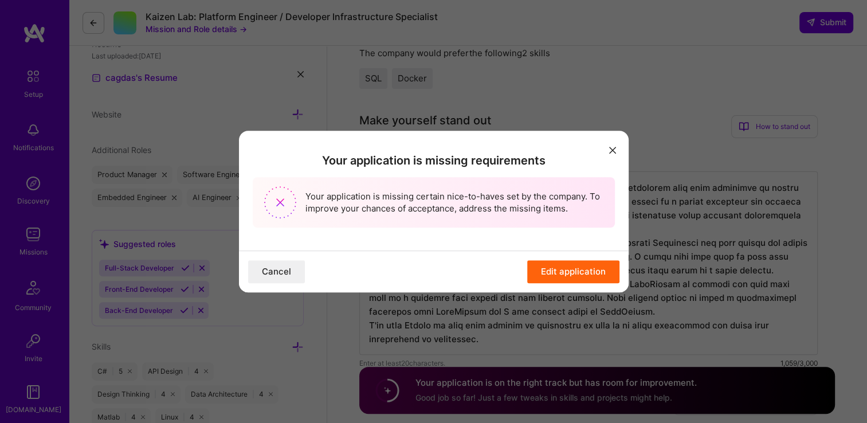
scroll to position [286, 0]
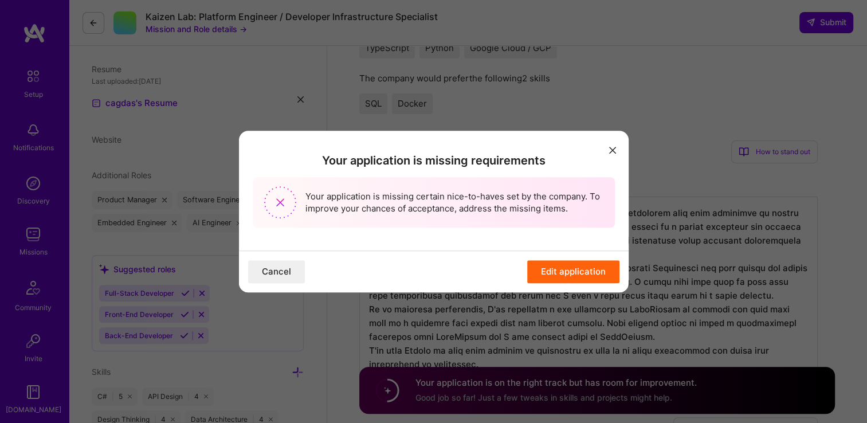
click at [564, 277] on button "Edit application" at bounding box center [573, 271] width 92 height 23
click at [552, 271] on button "Edit application" at bounding box center [573, 271] width 92 height 23
click at [615, 151] on icon "modal" at bounding box center [612, 150] width 7 height 7
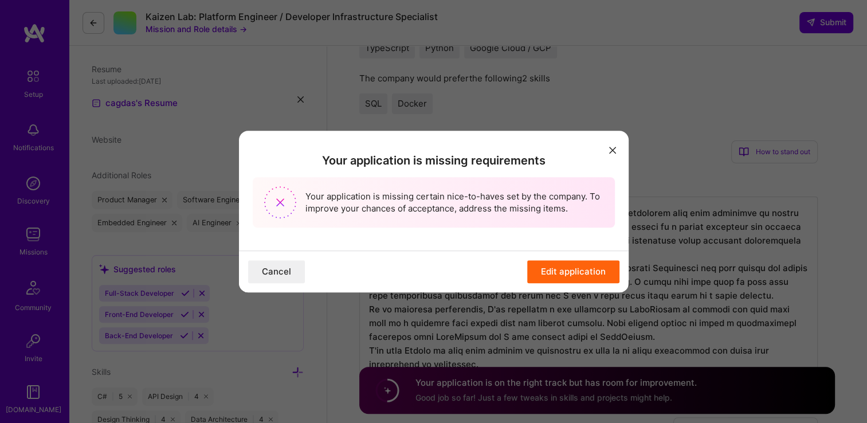
click at [265, 277] on button "Cancel" at bounding box center [276, 271] width 57 height 23
click at [286, 203] on img "modal" at bounding box center [280, 202] width 32 height 32
click at [607, 148] on button "modal" at bounding box center [612, 149] width 14 height 19
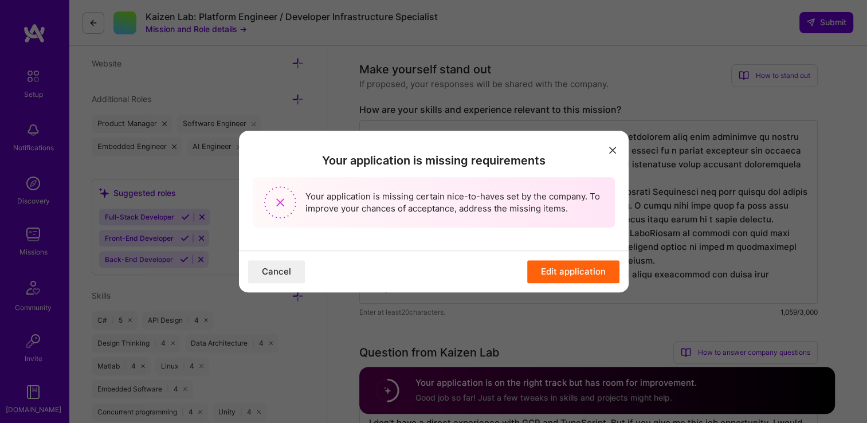
scroll to position [401, 0]
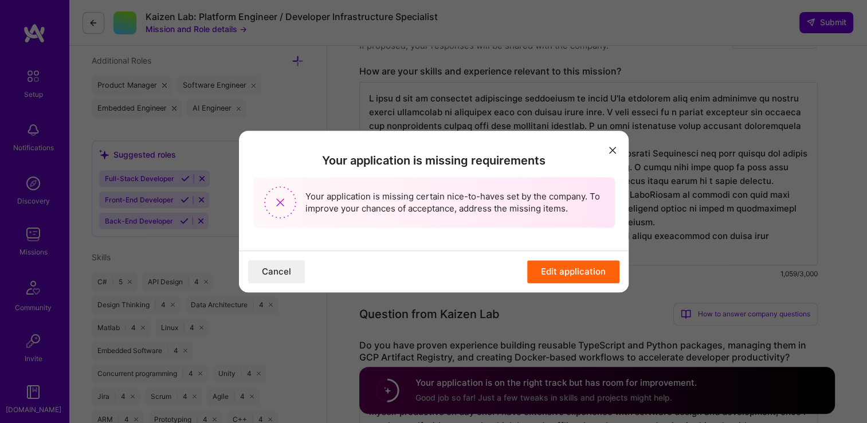
click at [692, 215] on div "Your application is missing requirements Your application is missing certain ni…" at bounding box center [433, 211] width 867 height 423
click at [671, 199] on div "Your application is missing requirements Your application is missing certain ni…" at bounding box center [433, 211] width 867 height 423
click at [612, 150] on icon "modal" at bounding box center [612, 150] width 7 height 7
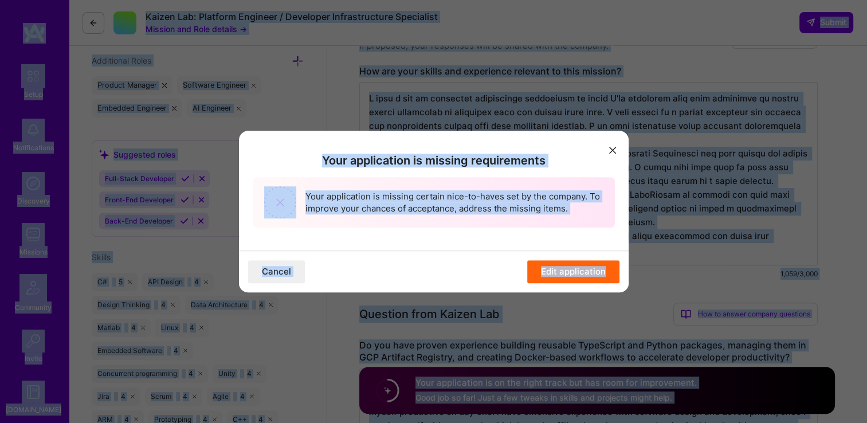
click at [673, 157] on div "Your application is missing requirements Your application is missing certain ni…" at bounding box center [433, 211] width 867 height 423
copy body "Setup Notifications Discovery Missions Community Invite A.Guide Profile Close S…"
click at [674, 157] on div "Your application is missing requirements Your application is missing certain ni…" at bounding box center [433, 211] width 867 height 423
copy body "Setup Notifications Discovery Missions Community Invite A.Guide Profile Close S…"
click at [730, 231] on div "Your application is missing requirements Your application is missing certain ni…" at bounding box center [433, 211] width 867 height 423
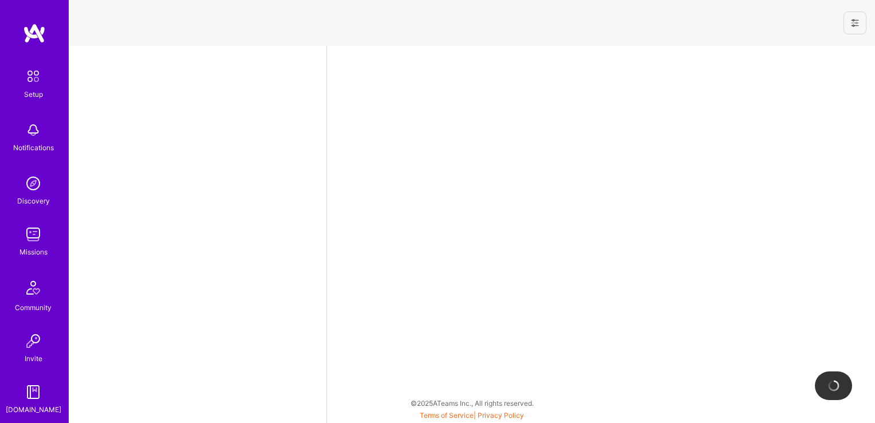
select select "US"
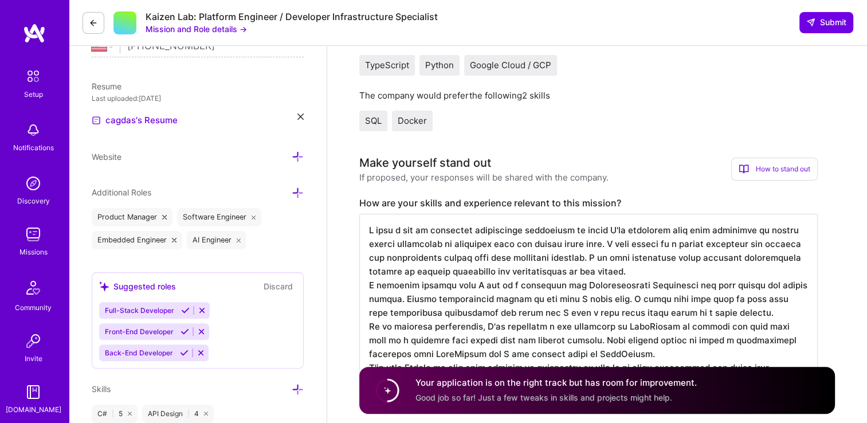
scroll to position [229, 0]
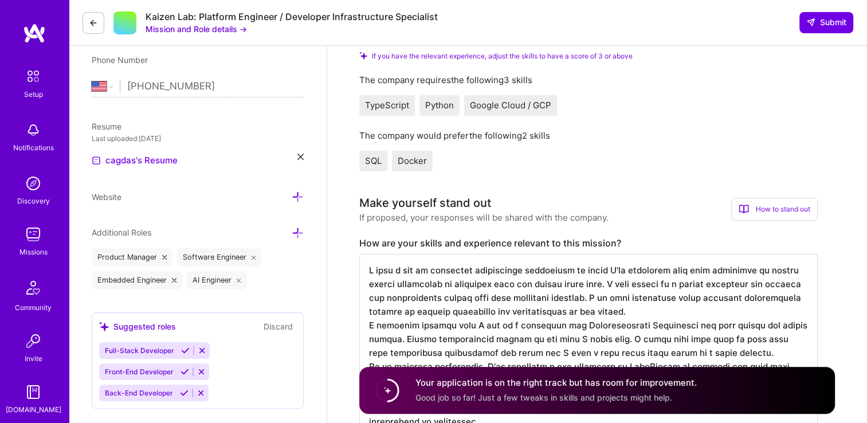
click at [371, 166] on span "SQL" at bounding box center [373, 160] width 17 height 11
click at [372, 158] on span "SQL" at bounding box center [373, 160] width 17 height 11
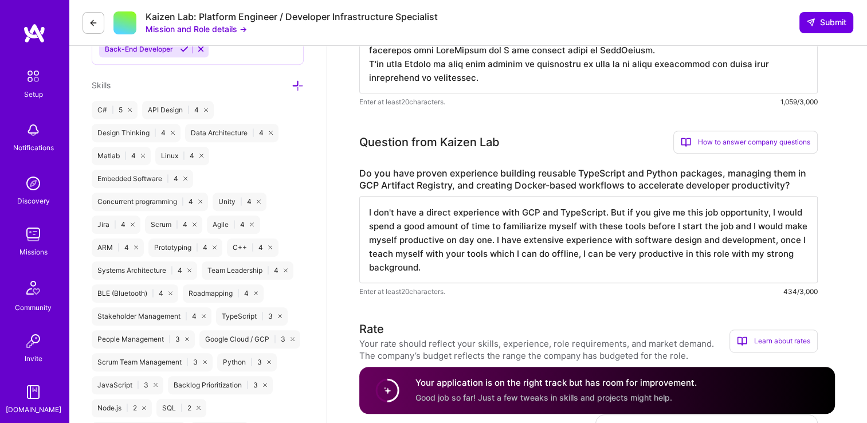
scroll to position [1, 0]
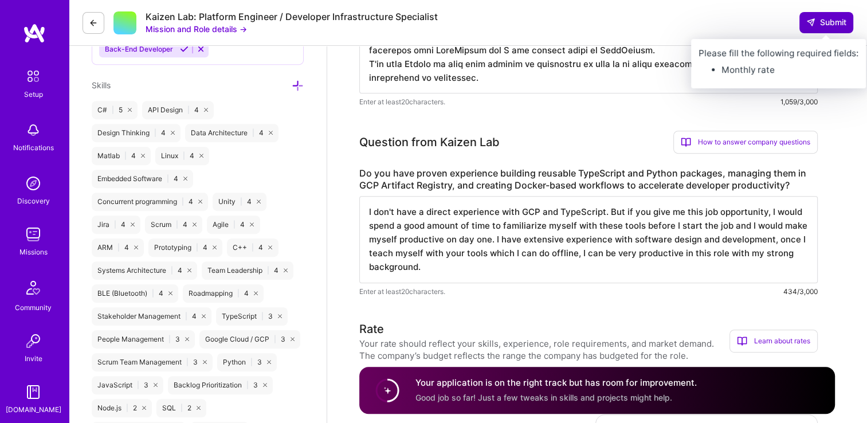
click at [828, 23] on span "Submit" at bounding box center [826, 22] width 40 height 11
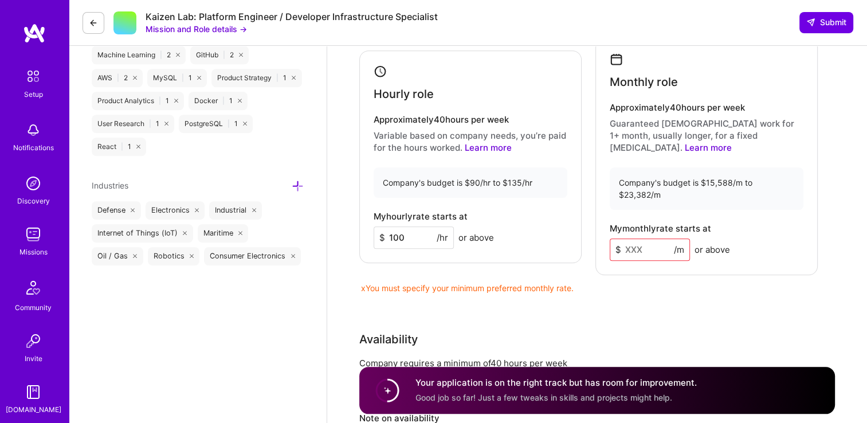
scroll to position [974, 0]
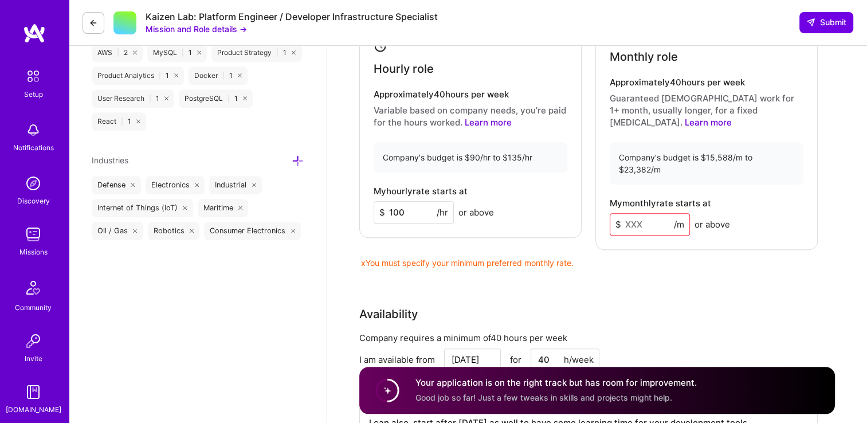
click at [643, 213] on input at bounding box center [649, 224] width 80 height 22
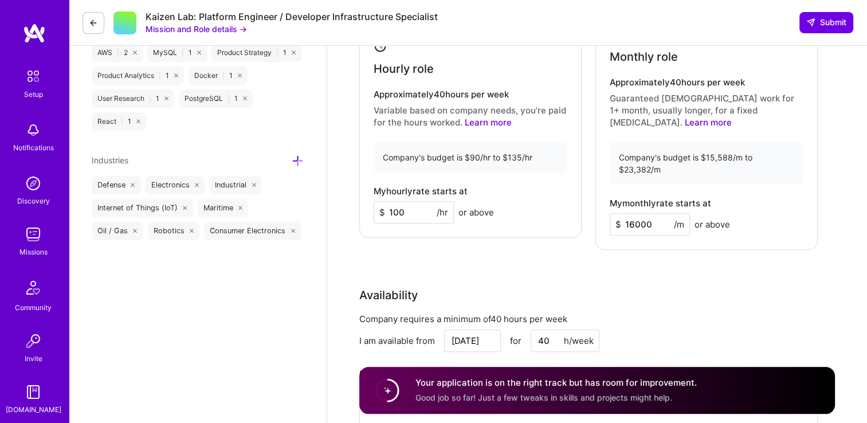
type input "16000"
click at [741, 297] on div "Availability Company requires a minimum of 40 hours per week I am available fro…" at bounding box center [588, 367] width 458 height 162
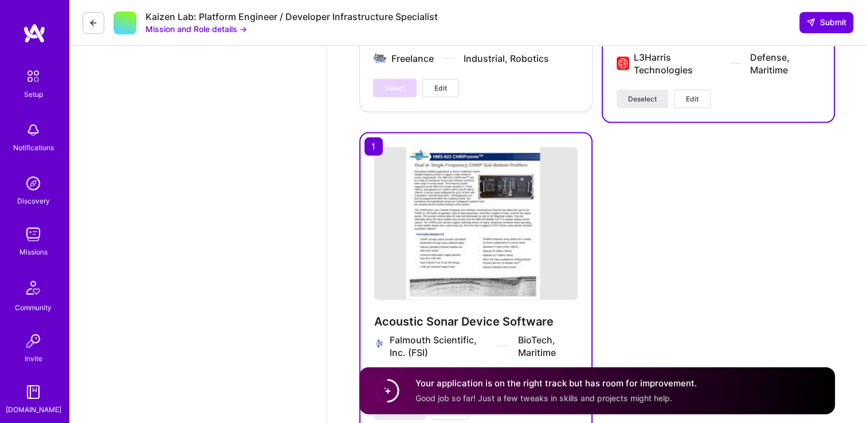
scroll to position [2496, 0]
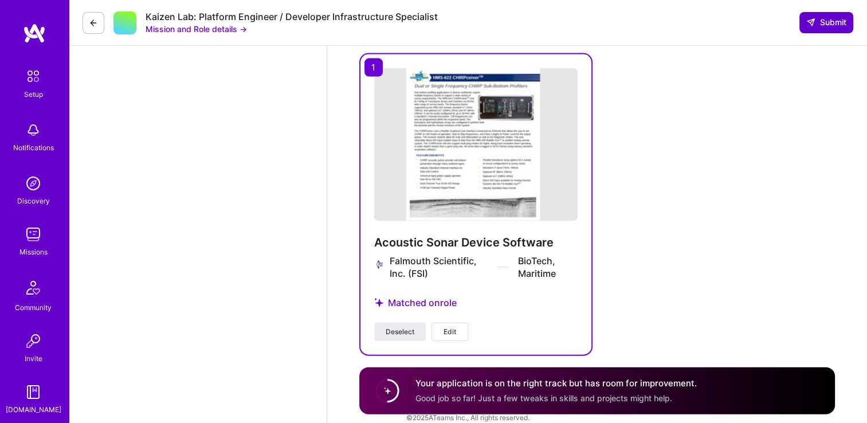
click at [820, 26] on span "Submit" at bounding box center [826, 22] width 40 height 11
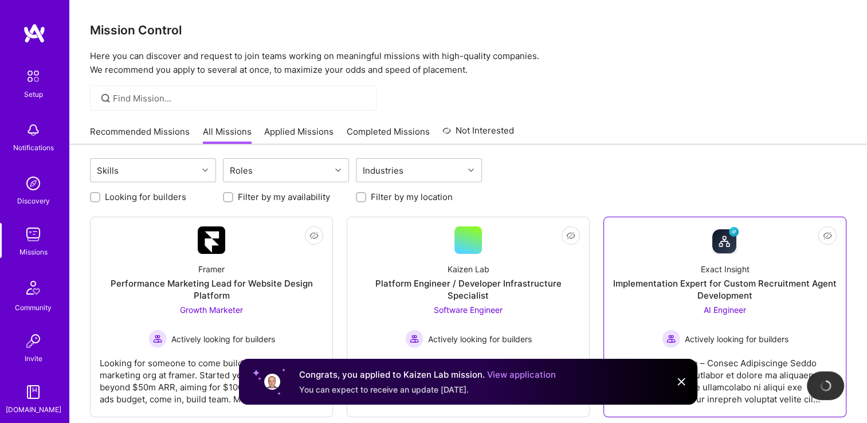
click at [679, 384] on img at bounding box center [681, 382] width 14 height 14
